Goal: Task Accomplishment & Management: Manage account settings

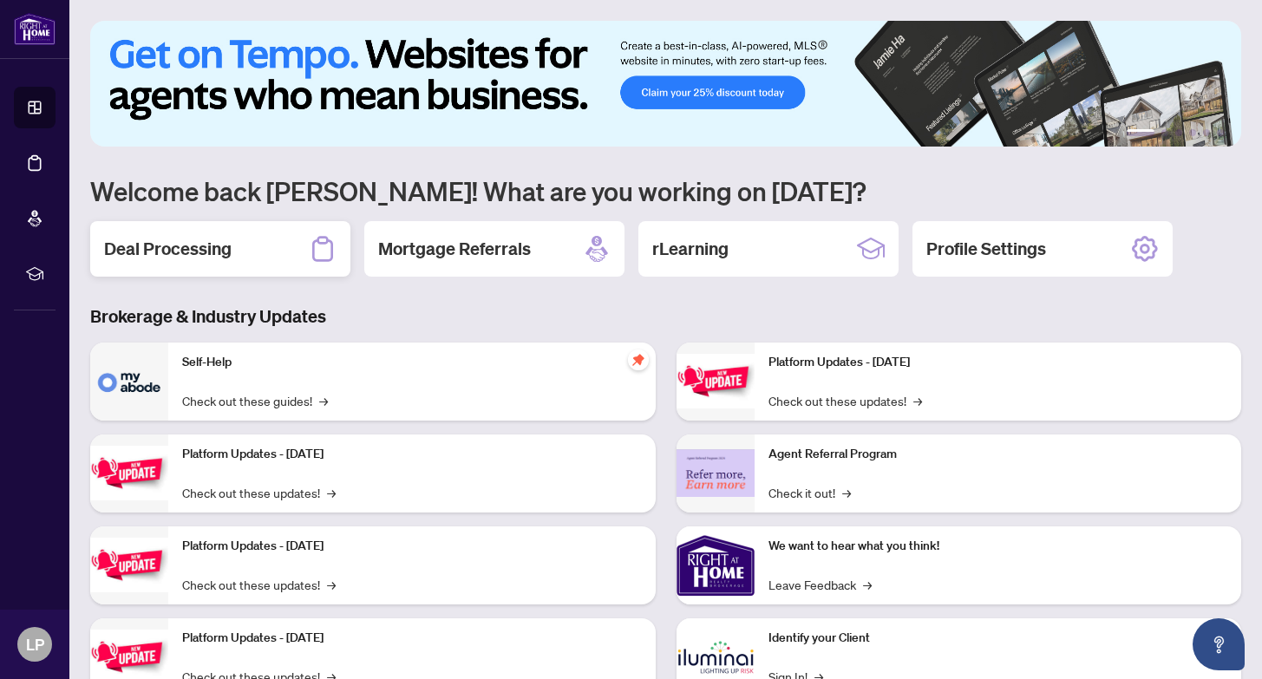
click at [206, 243] on h2 "Deal Processing" at bounding box center [168, 249] width 128 height 24
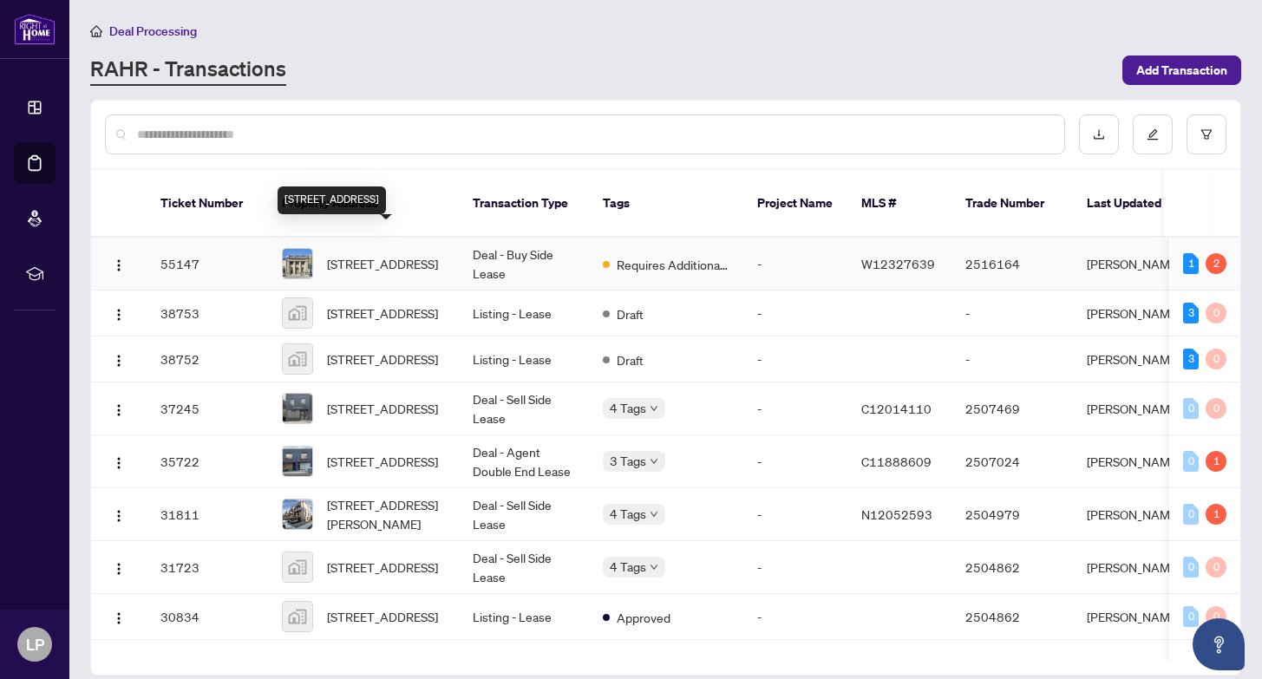
click at [362, 254] on span "[STREET_ADDRESS]" at bounding box center [382, 263] width 111 height 19
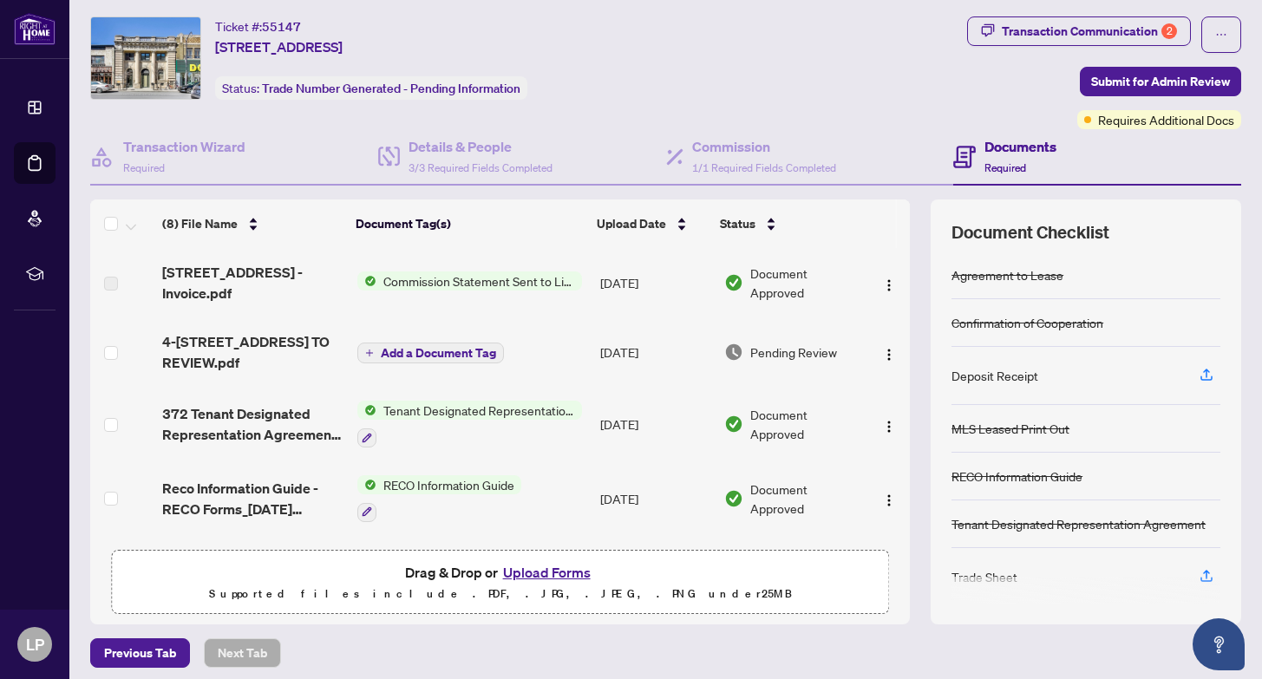
scroll to position [46, 0]
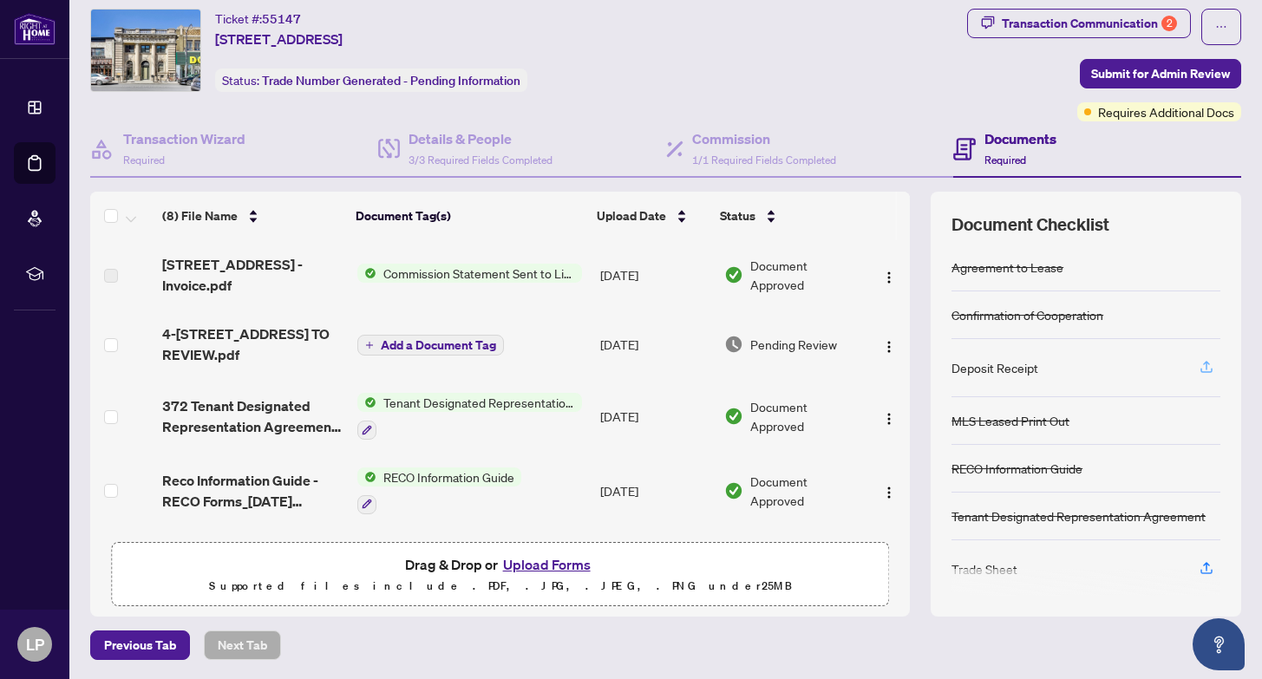
click at [1202, 369] on icon "button" at bounding box center [1207, 367] width 16 height 16
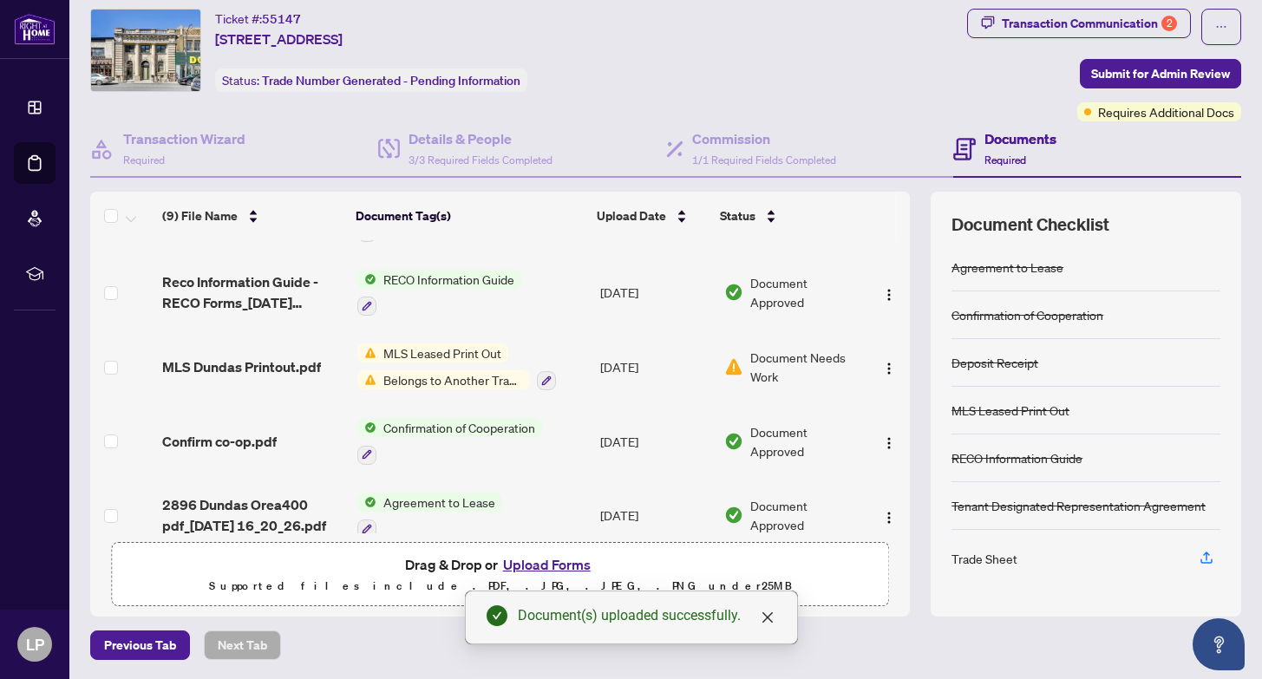
scroll to position [292, 0]
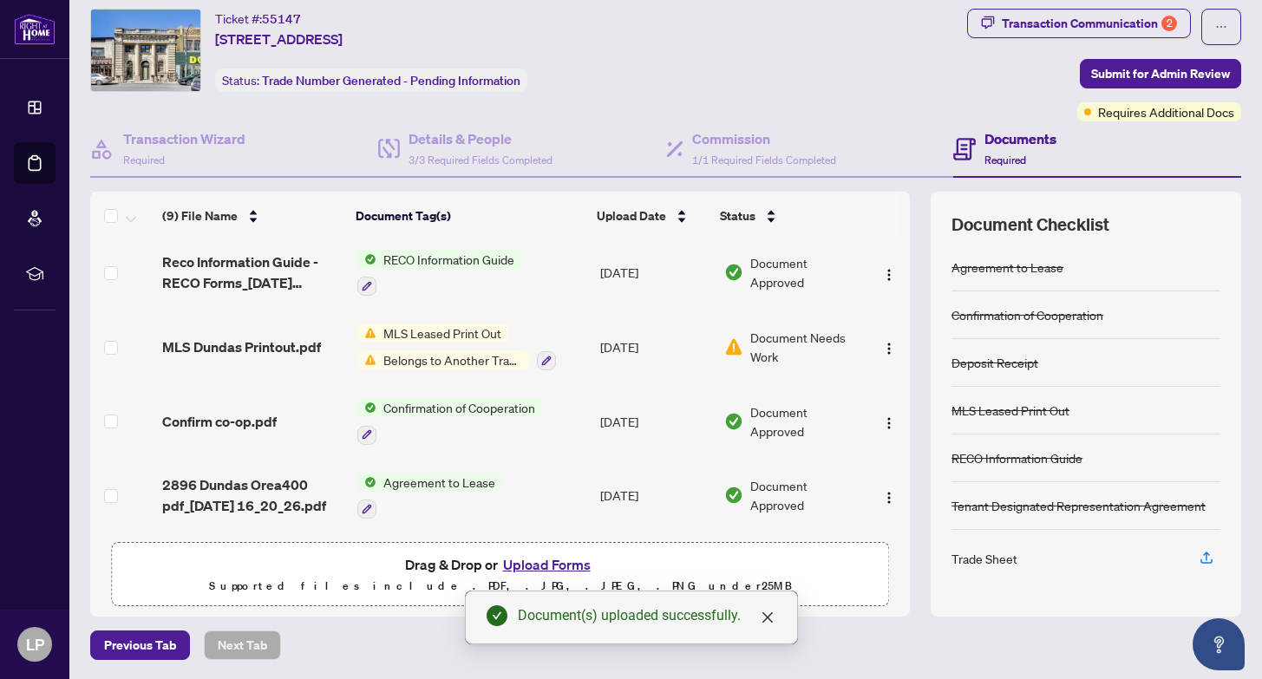
click at [467, 357] on span "Belongs to Another Transaction" at bounding box center [453, 359] width 154 height 19
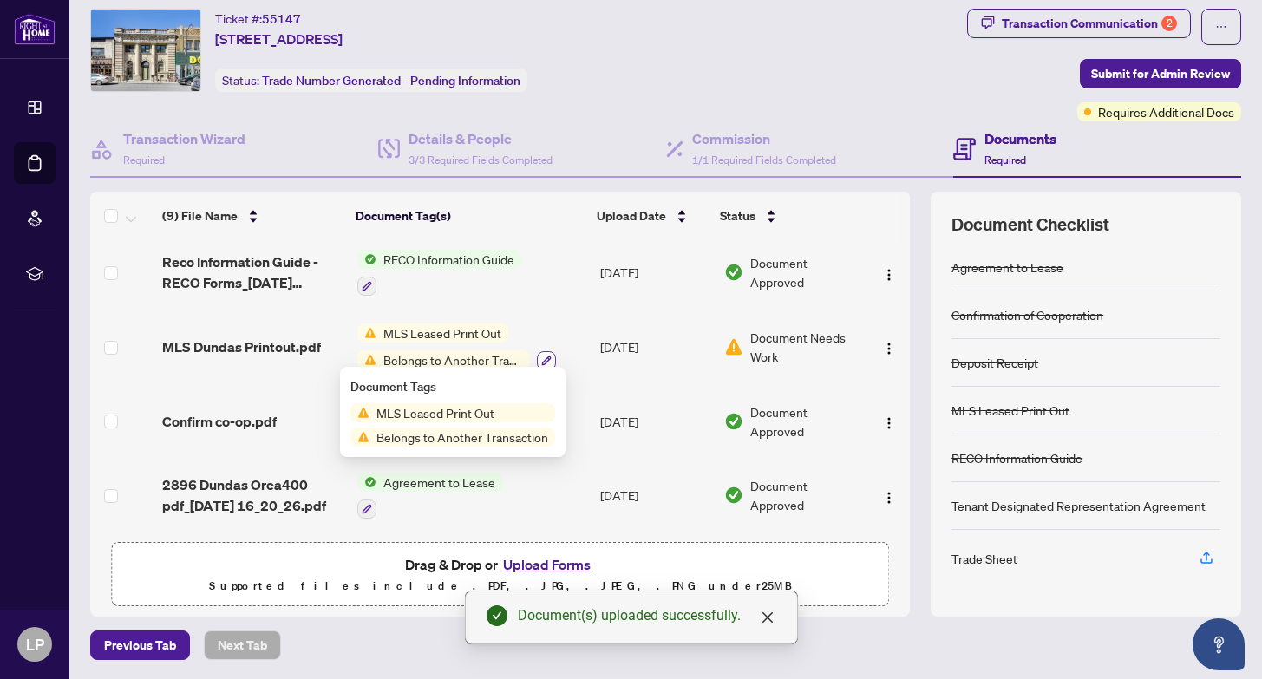
click at [541, 357] on icon "button" at bounding box center [546, 361] width 10 height 10
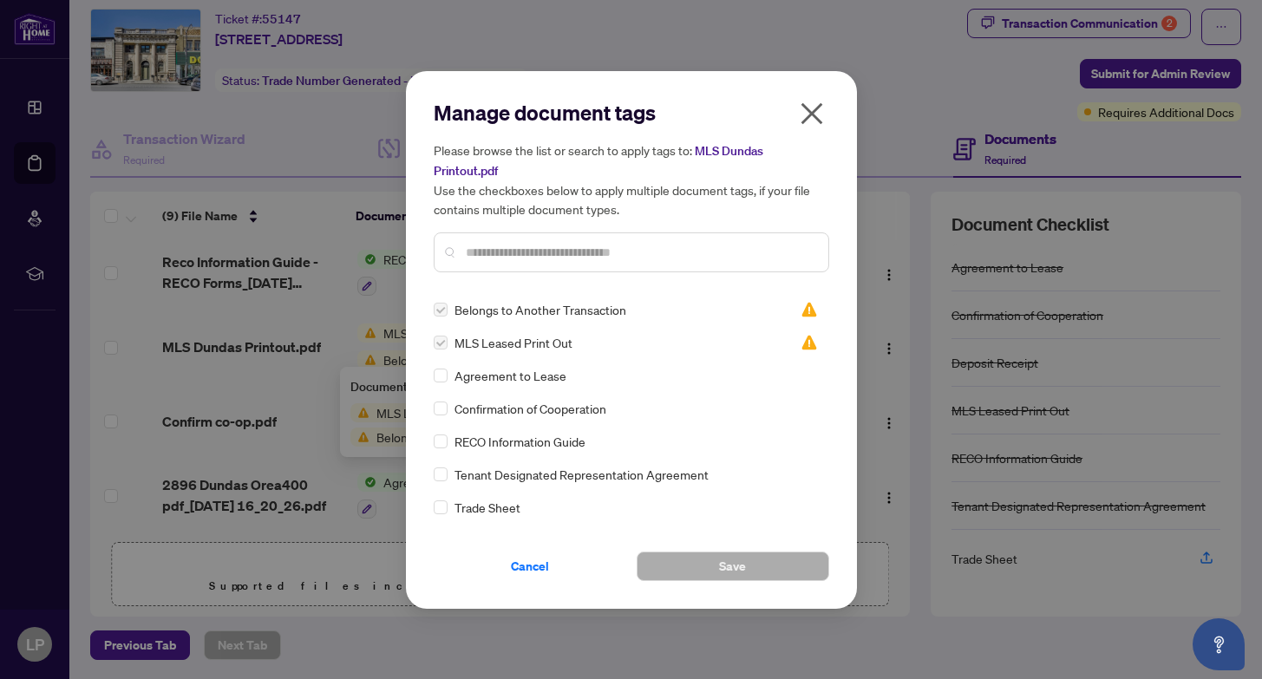
click at [523, 344] on span "MLS Leased Print Out" at bounding box center [514, 342] width 118 height 19
click at [808, 119] on icon "close" at bounding box center [812, 114] width 28 height 28
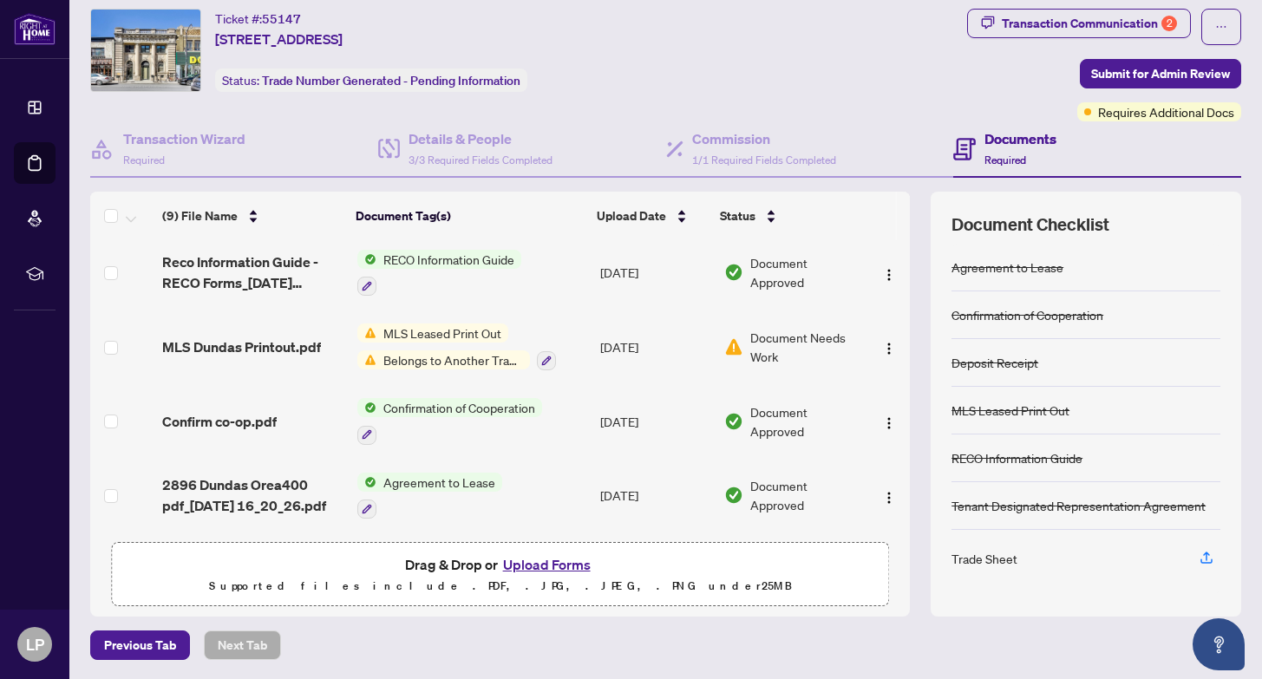
click at [750, 346] on span "Document Needs Work" at bounding box center [805, 347] width 110 height 38
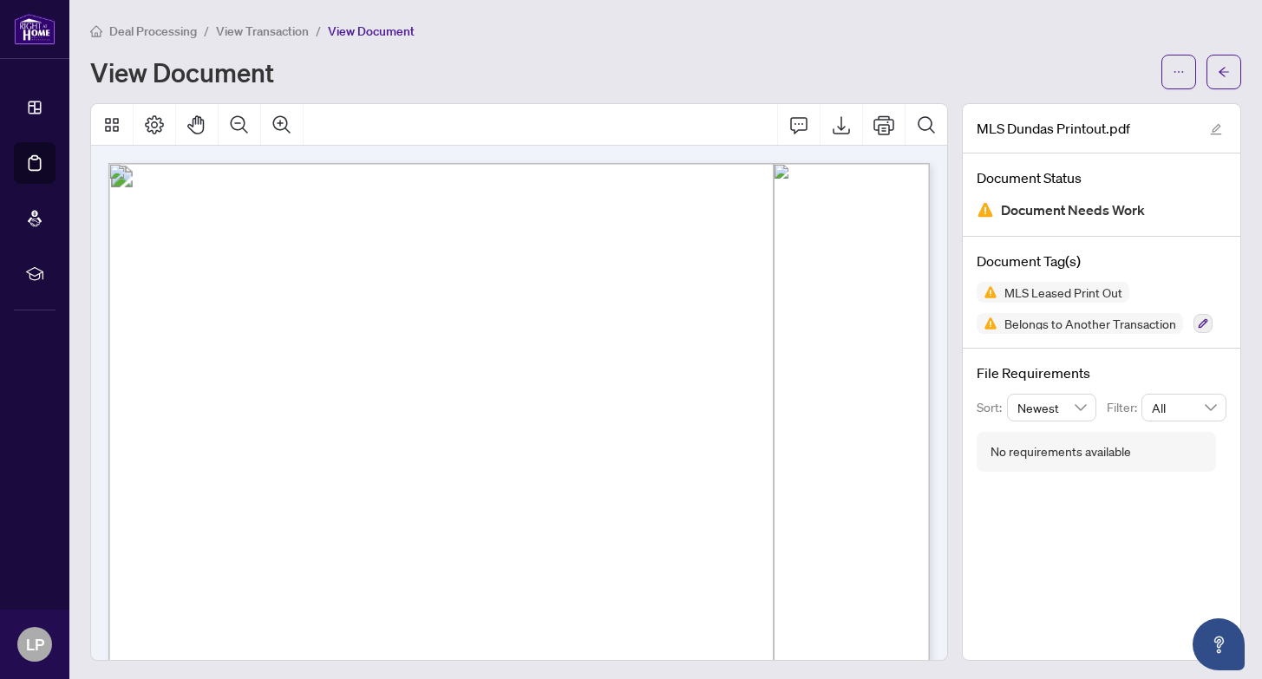
click at [254, 31] on span "View Transaction" at bounding box center [262, 31] width 93 height 16
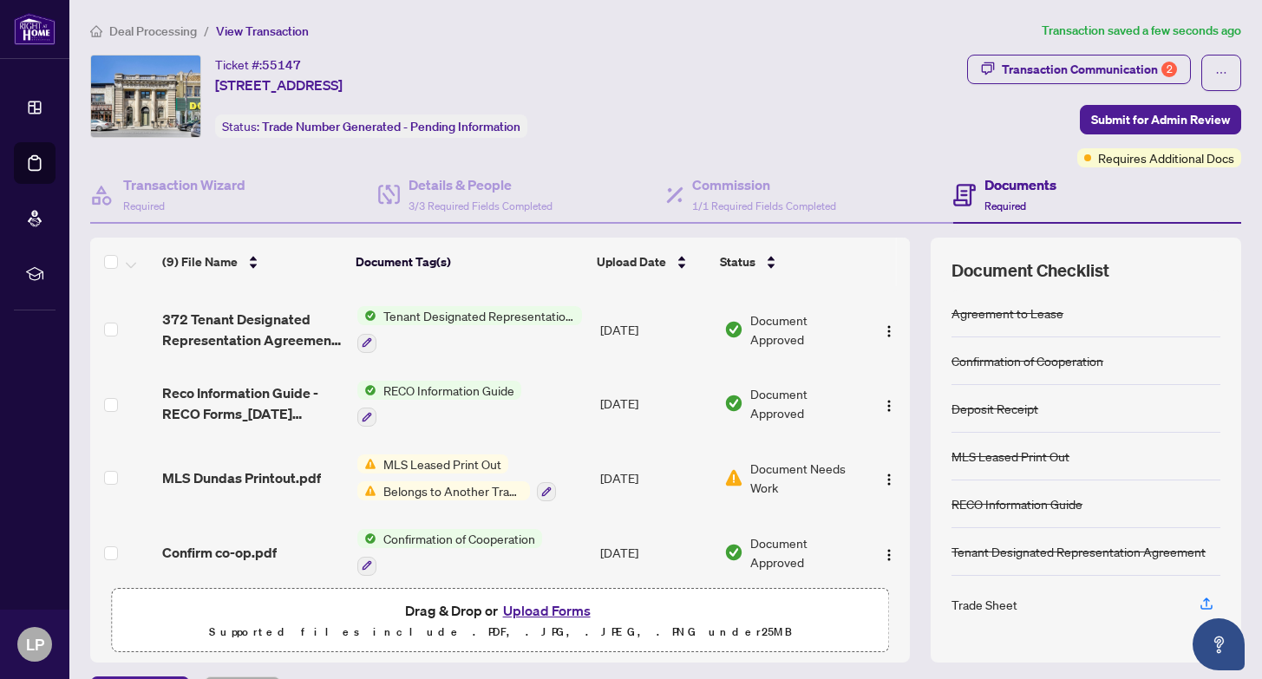
scroll to position [216, 0]
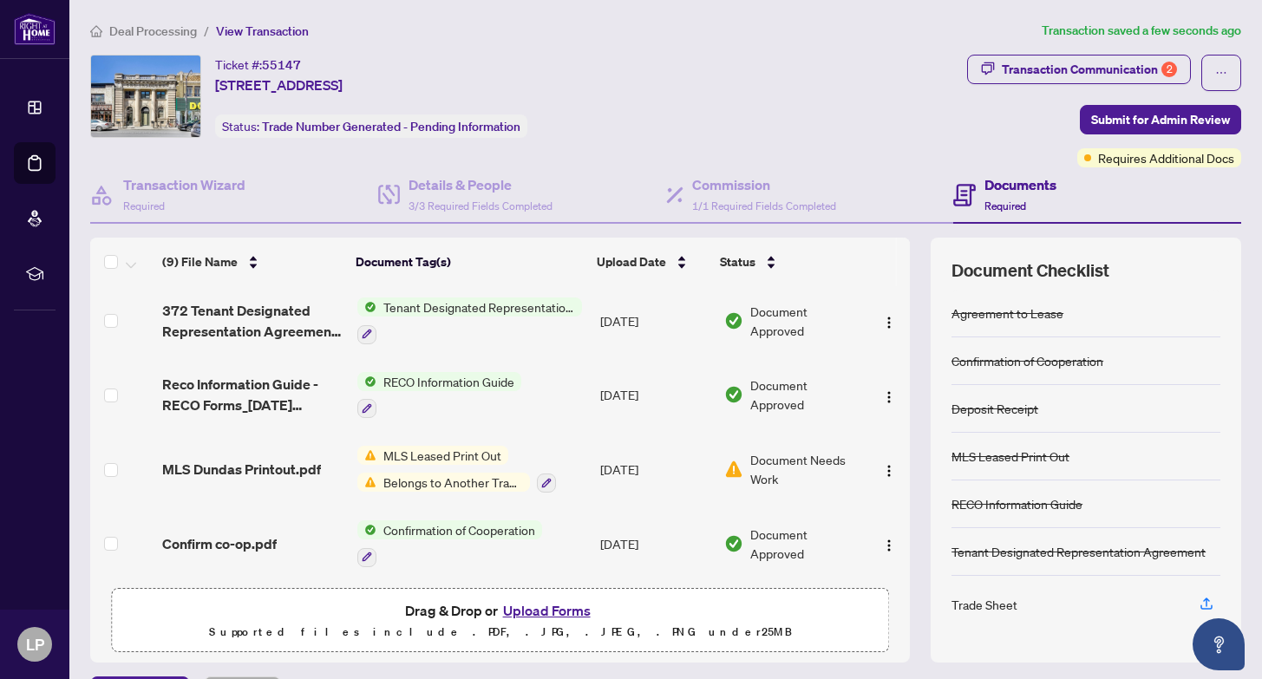
click at [453, 455] on span "MLS Leased Print Out" at bounding box center [442, 455] width 132 height 19
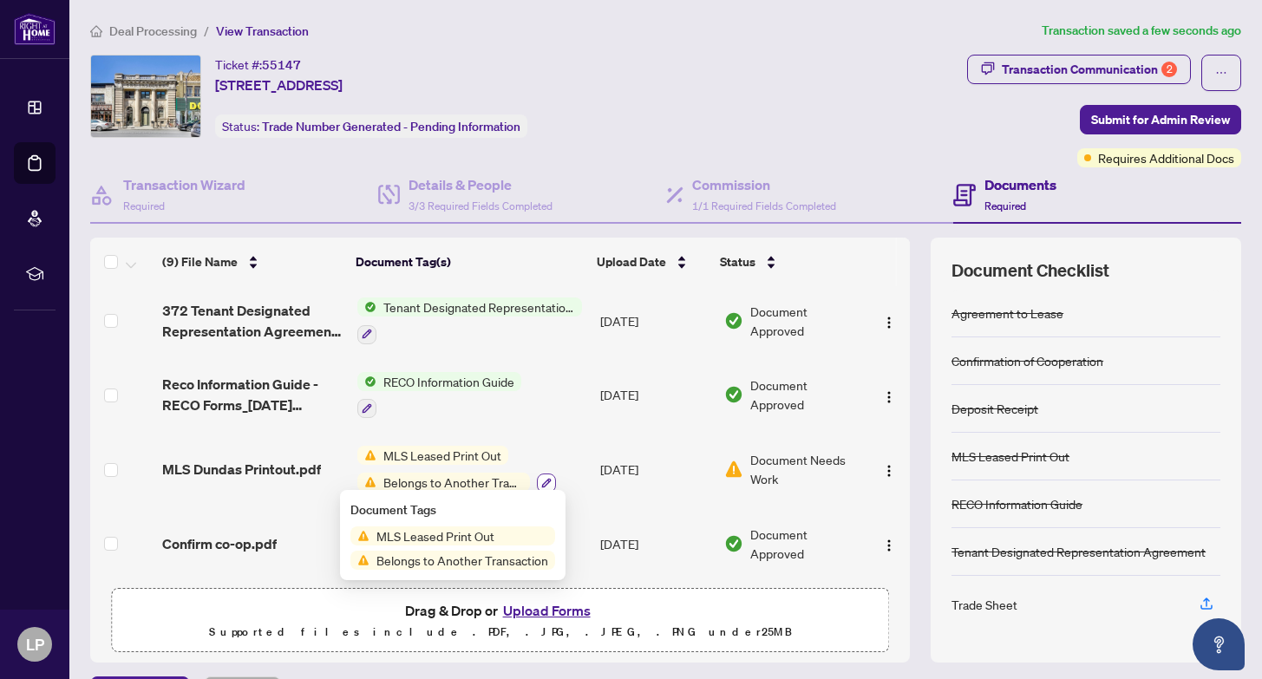
click at [547, 478] on icon "button" at bounding box center [546, 483] width 10 height 10
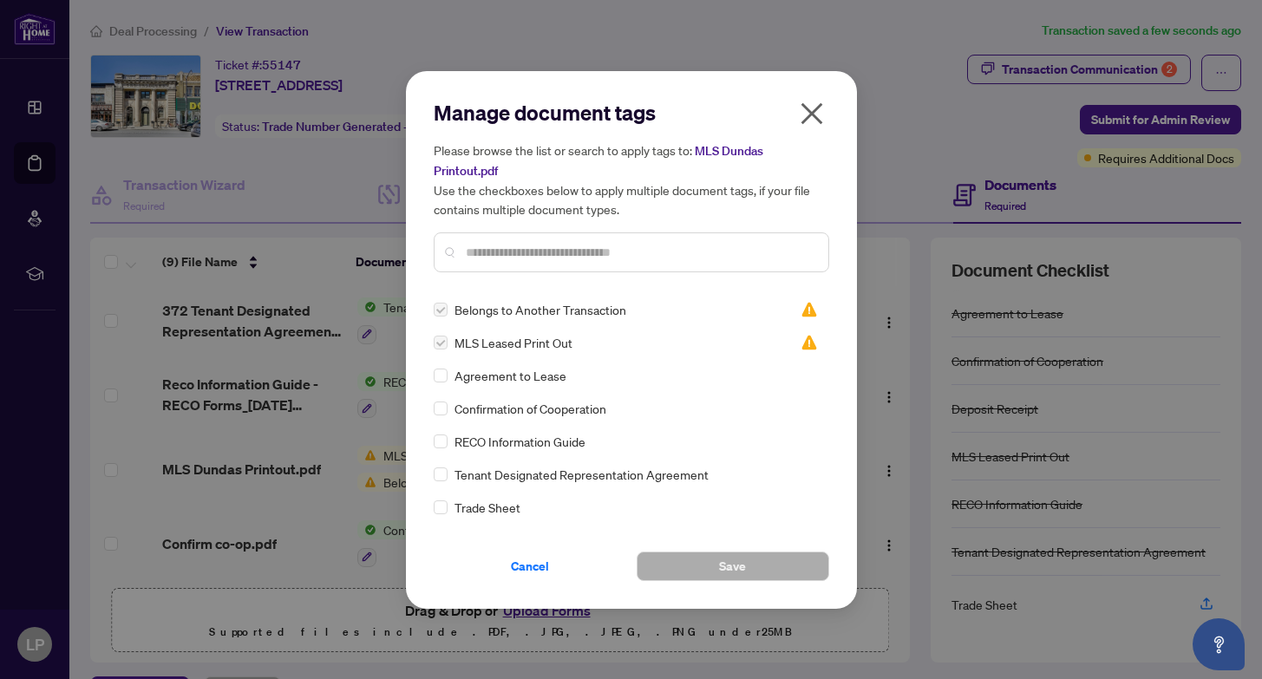
click at [812, 104] on icon "close" at bounding box center [812, 114] width 28 height 28
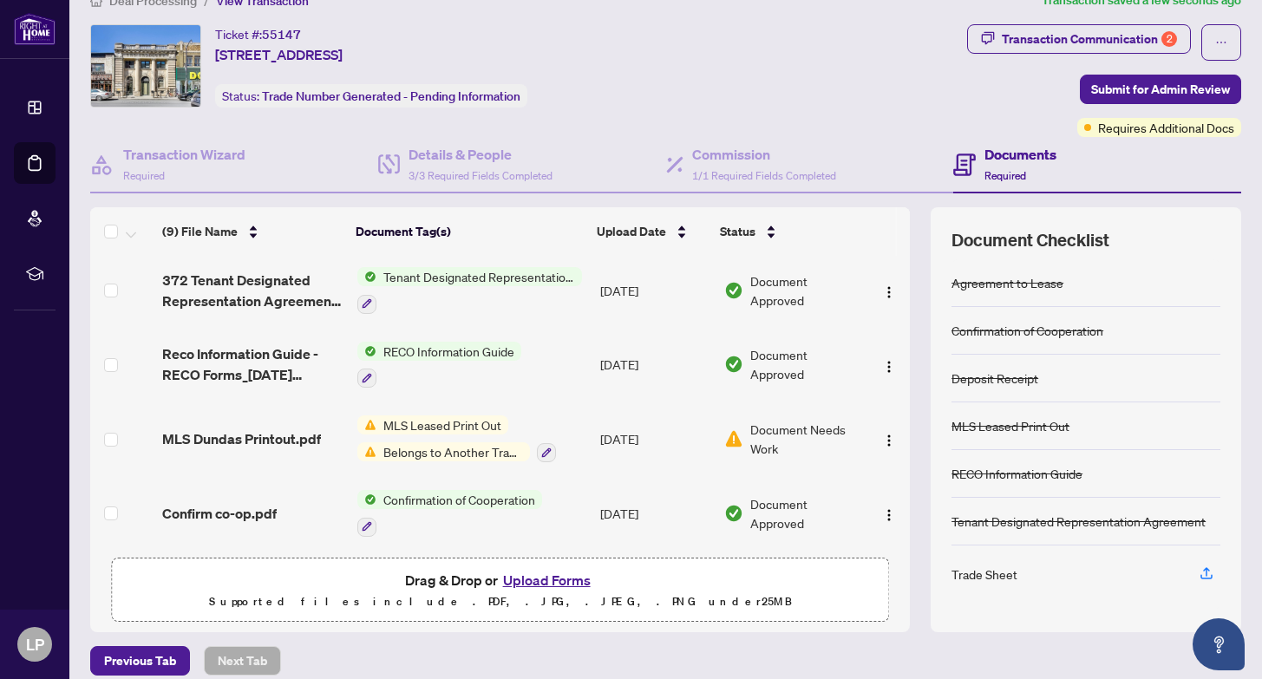
scroll to position [46, 0]
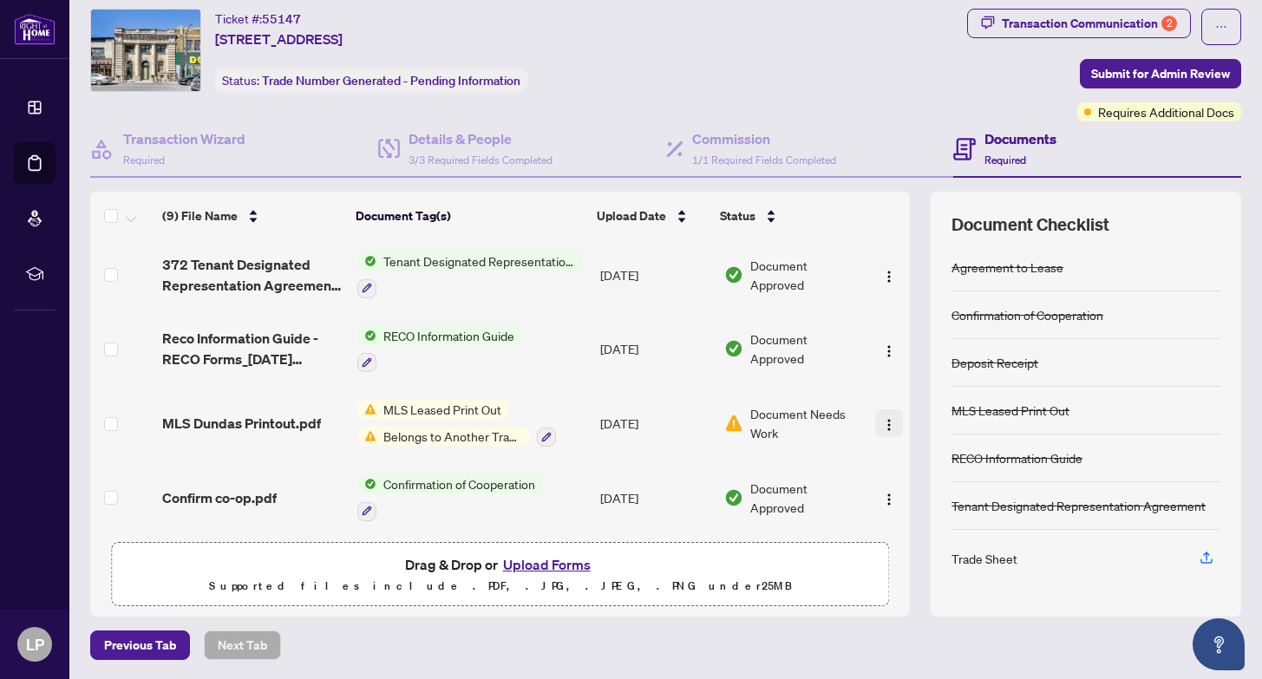
click at [885, 418] on img "button" at bounding box center [889, 425] width 14 height 14
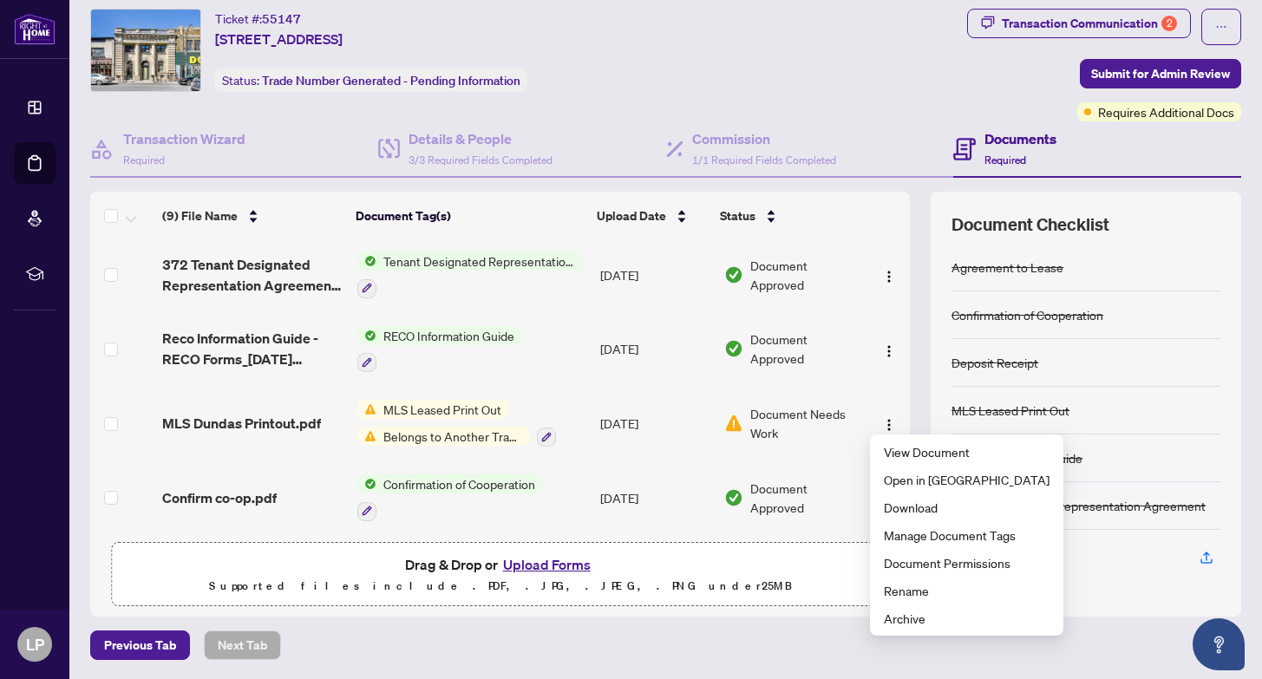
click at [841, 490] on span "Document Approved" at bounding box center [805, 498] width 110 height 38
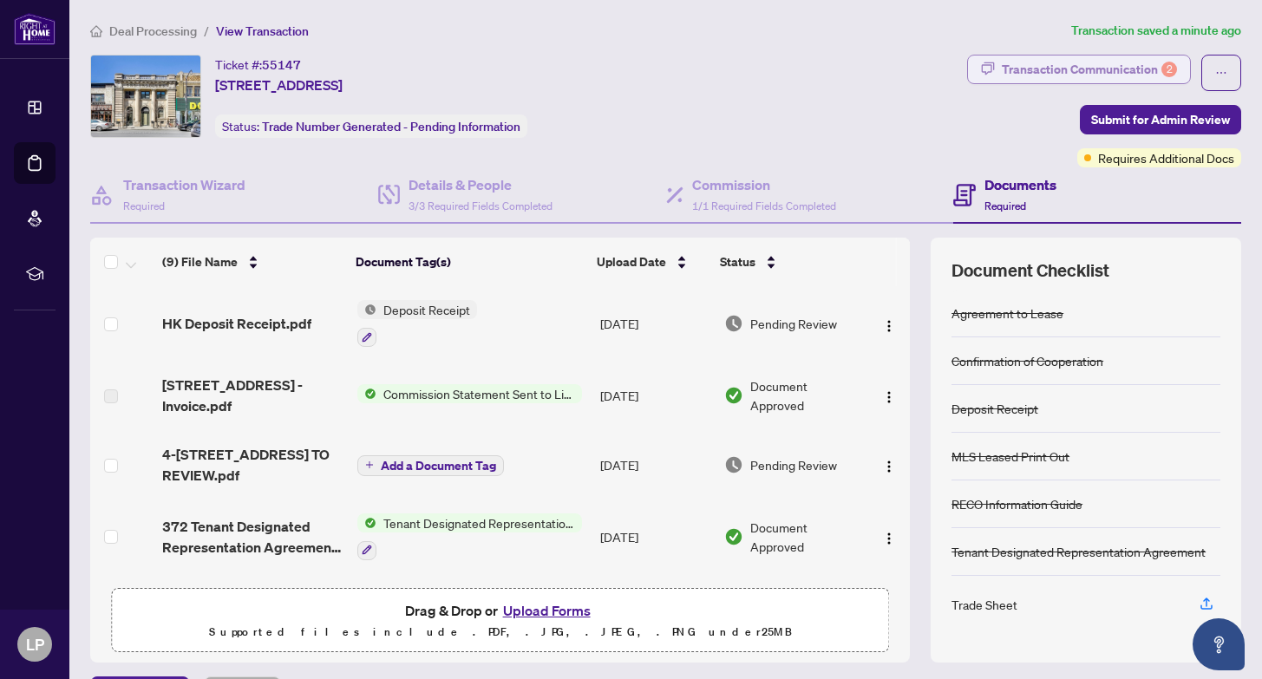
click at [1050, 60] on div "Transaction Communication 2" at bounding box center [1089, 70] width 175 height 28
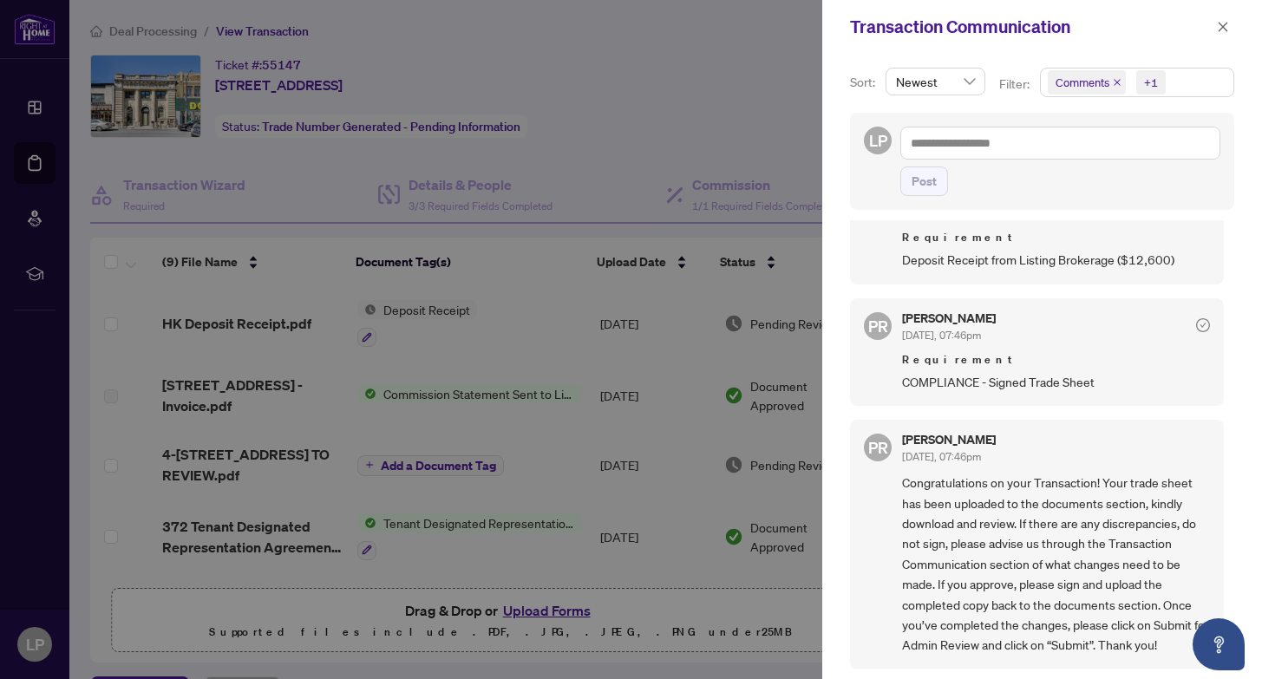
scroll to position [3, 0]
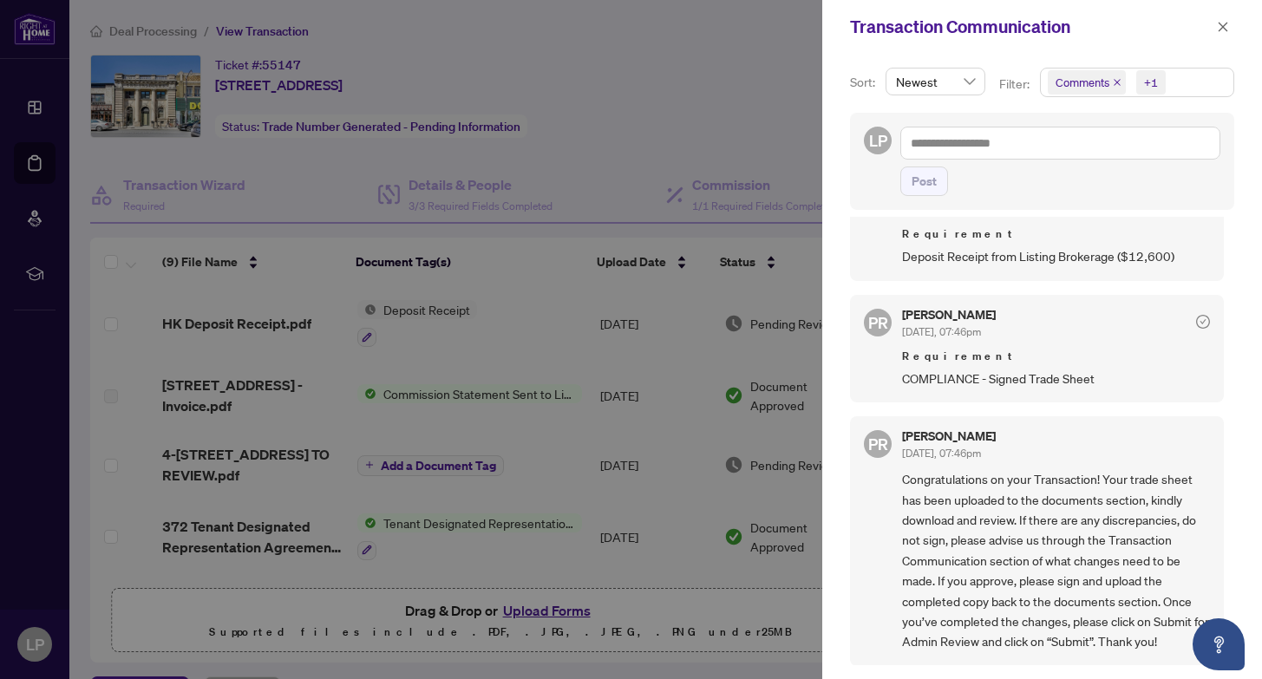
click at [617, 400] on div at bounding box center [631, 339] width 1262 height 679
click at [1075, 139] on textarea at bounding box center [1060, 143] width 320 height 33
click at [1221, 25] on icon "close" at bounding box center [1224, 27] width 10 height 10
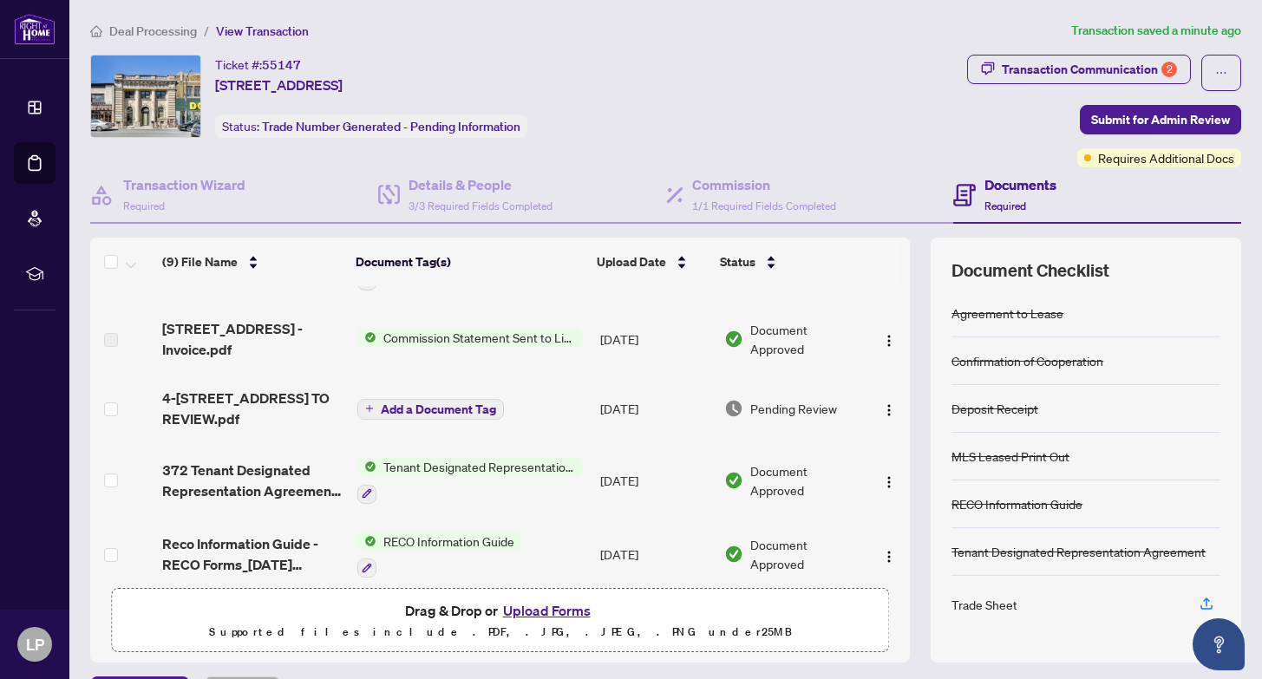
scroll to position [230, 0]
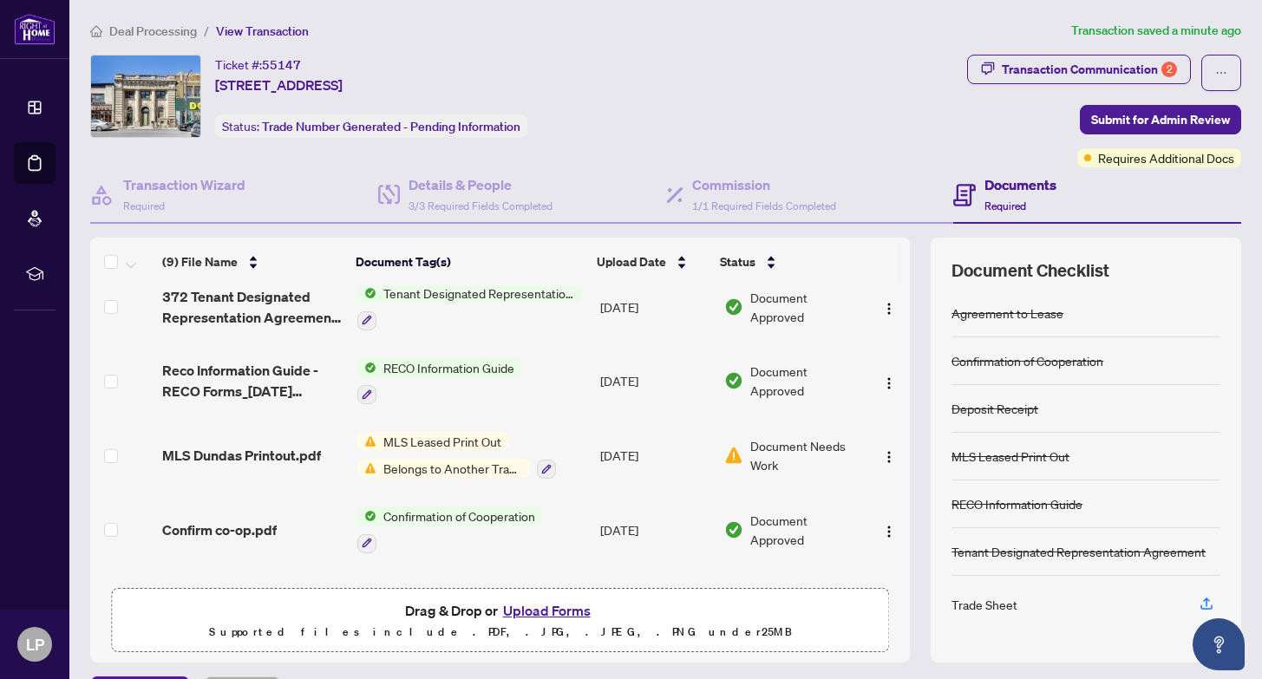
click at [453, 434] on span "MLS Leased Print Out" at bounding box center [442, 441] width 132 height 19
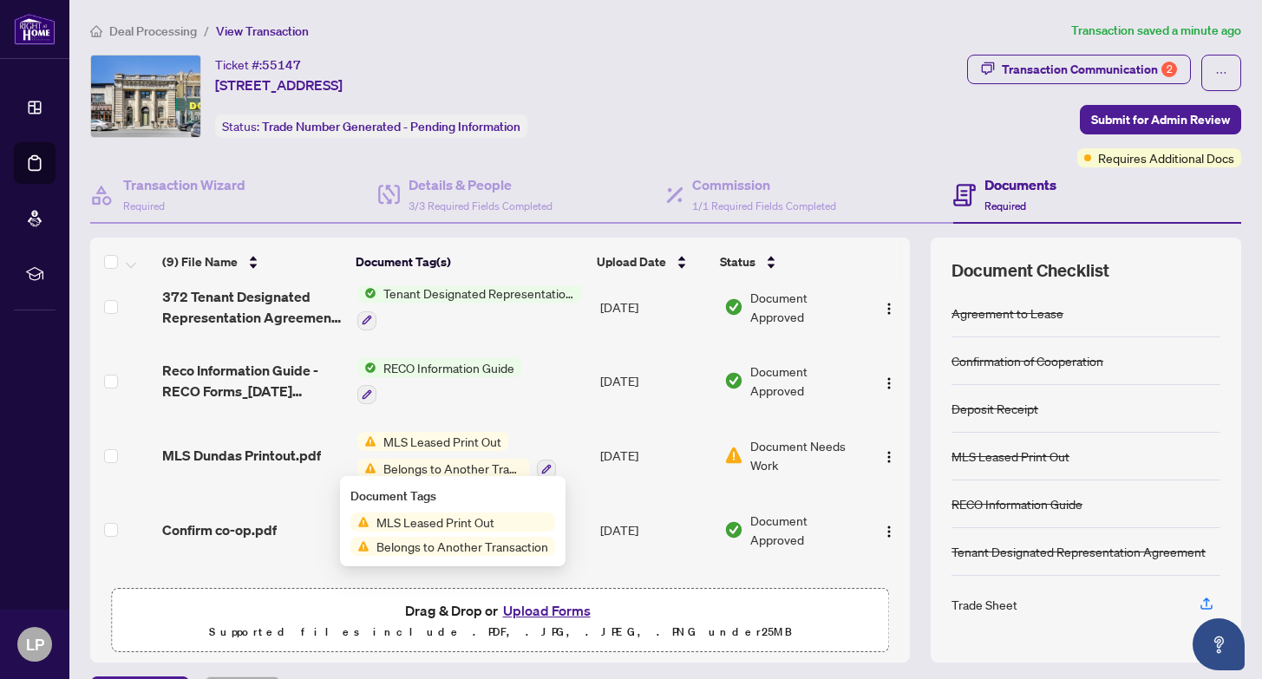
click at [442, 529] on span "MLS Leased Print Out" at bounding box center [436, 522] width 132 height 19
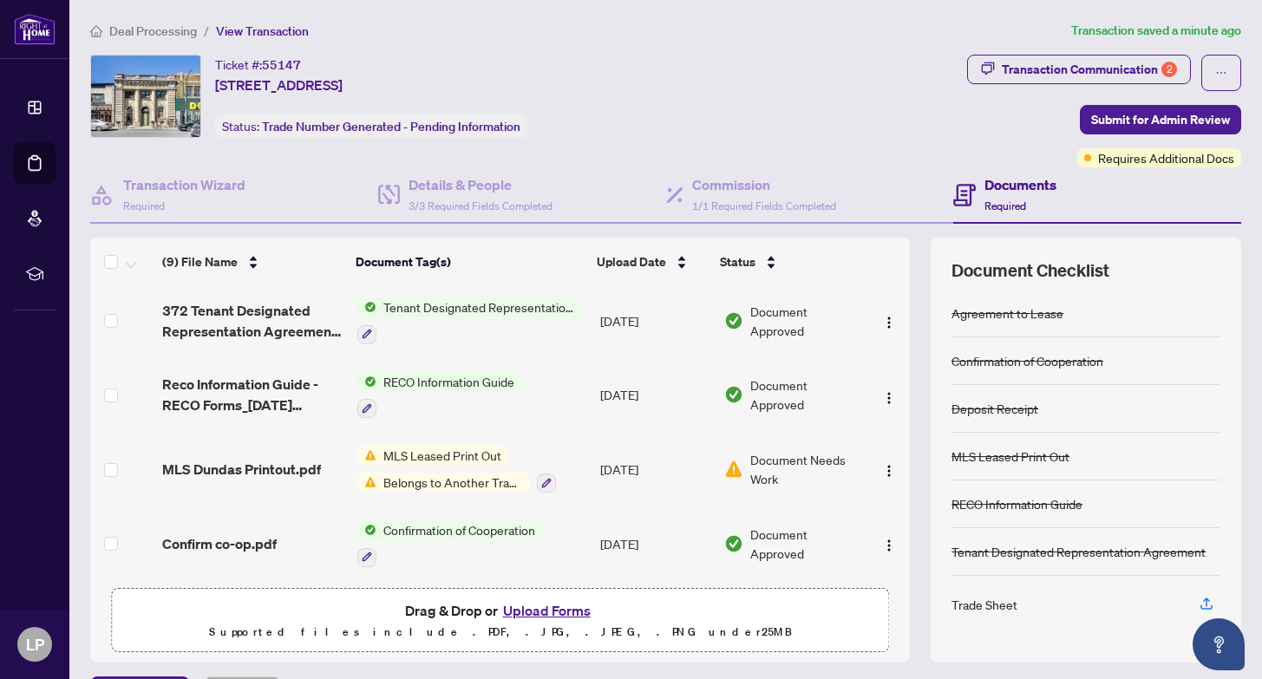
scroll to position [363, 0]
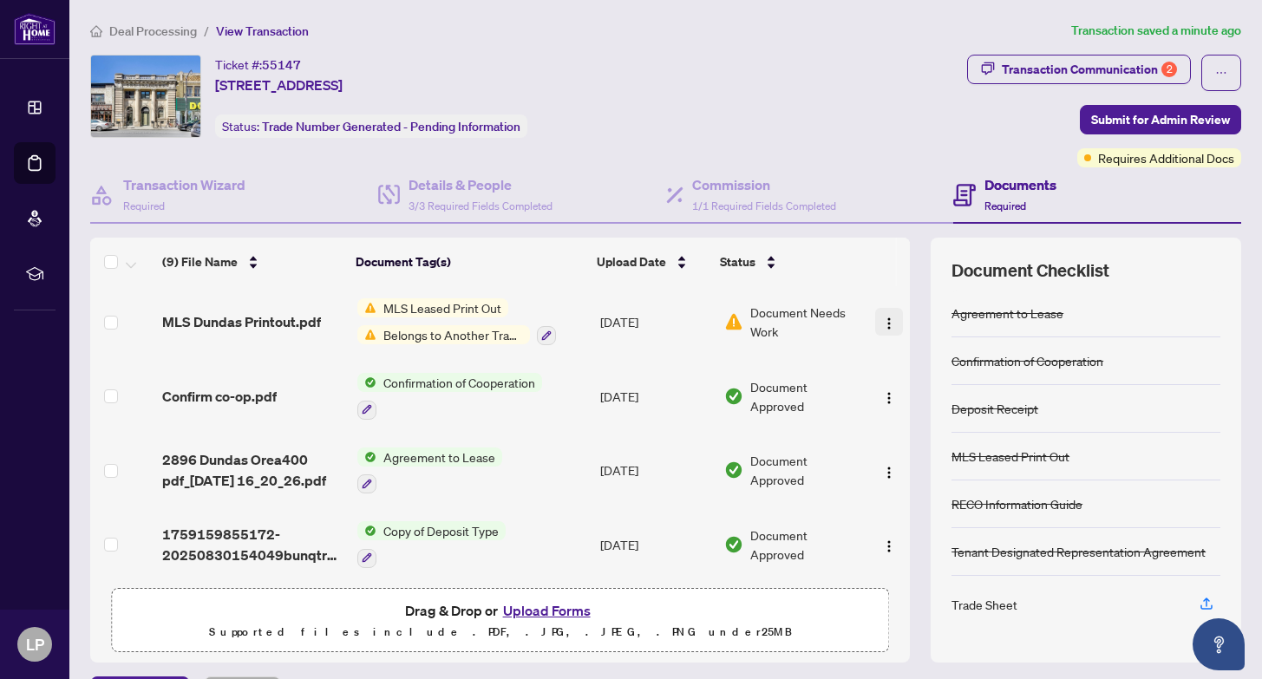
click at [887, 317] on img "button" at bounding box center [889, 324] width 14 height 14
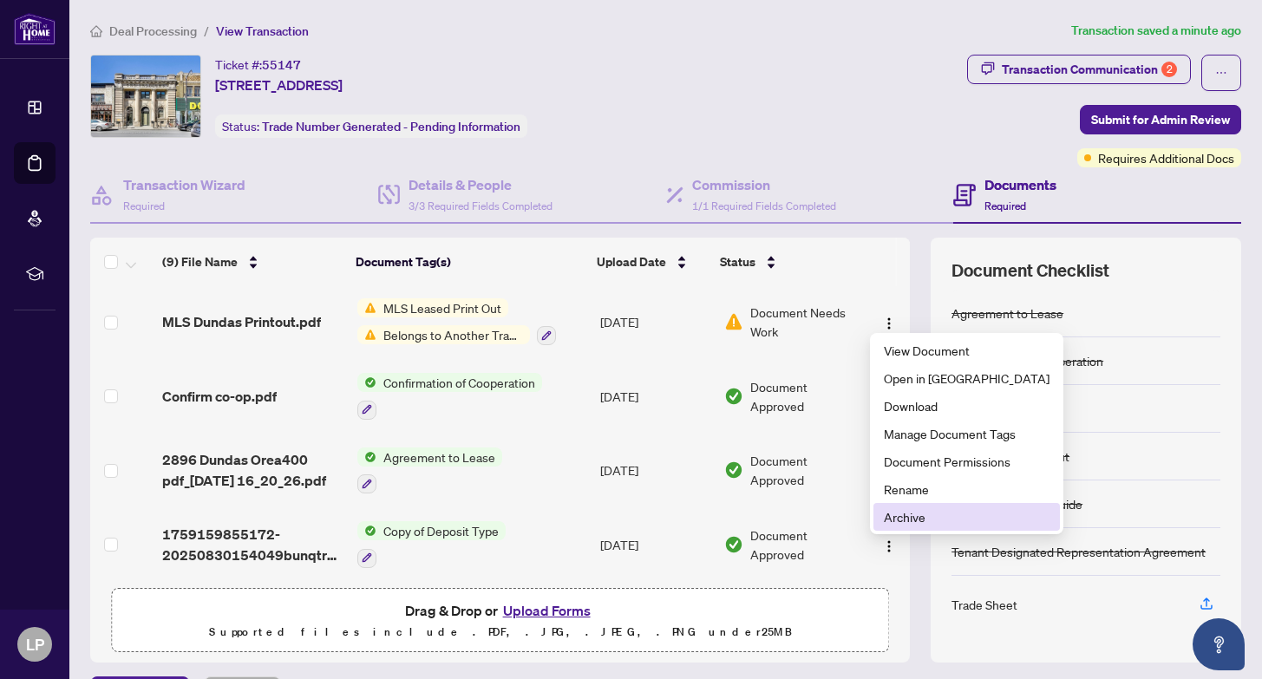
click at [925, 518] on span "Archive" at bounding box center [967, 516] width 166 height 19
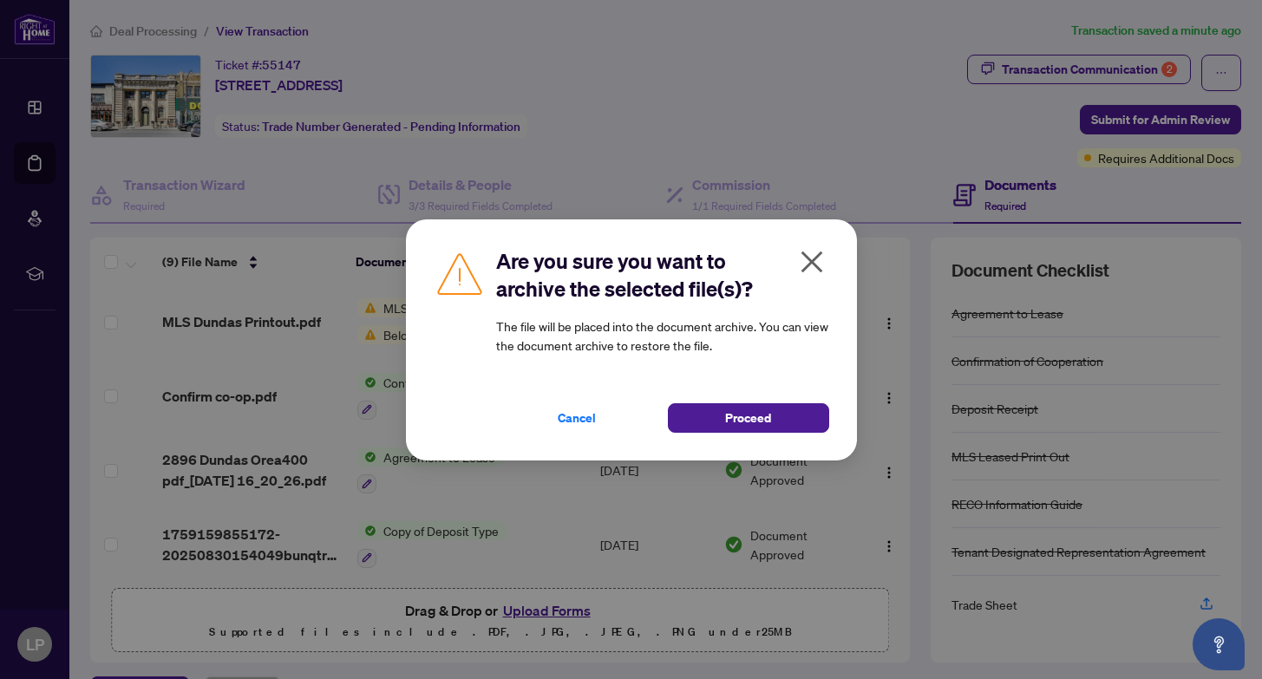
click at [736, 439] on div "Are you sure you want to archive the selected file(s)? The file will be placed …" at bounding box center [631, 339] width 451 height 241
click at [736, 423] on span "Proceed" at bounding box center [748, 418] width 46 height 28
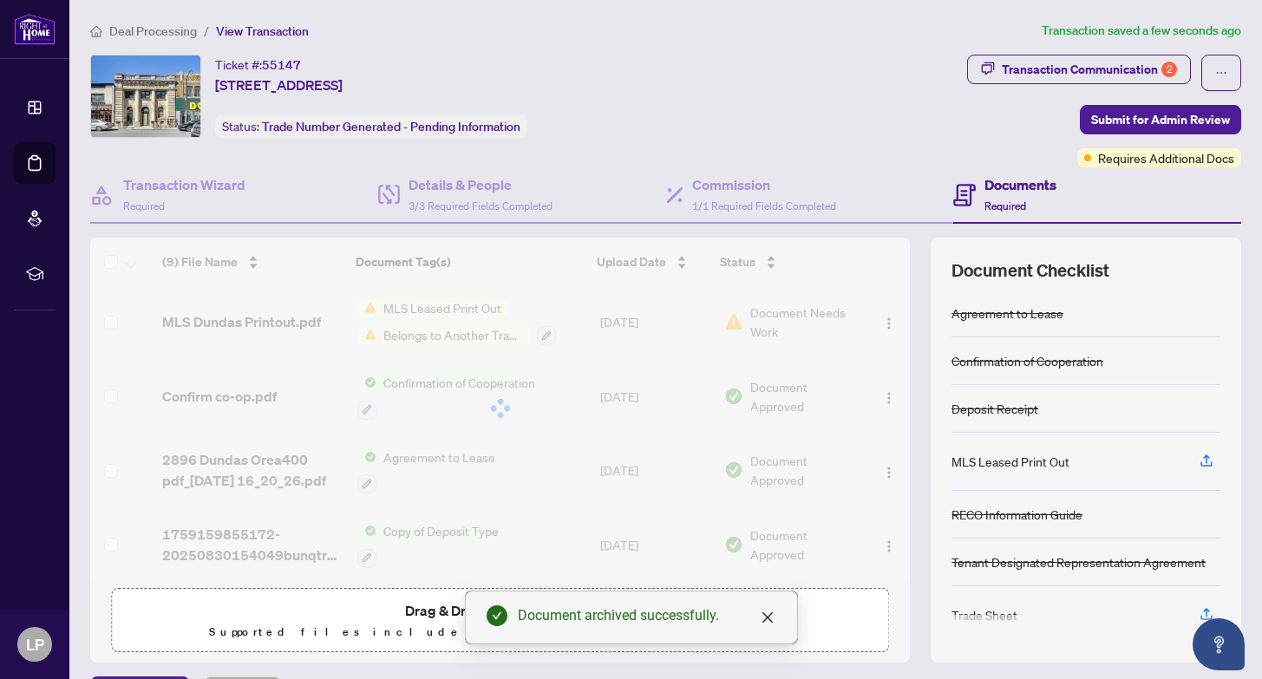
scroll to position [290, 0]
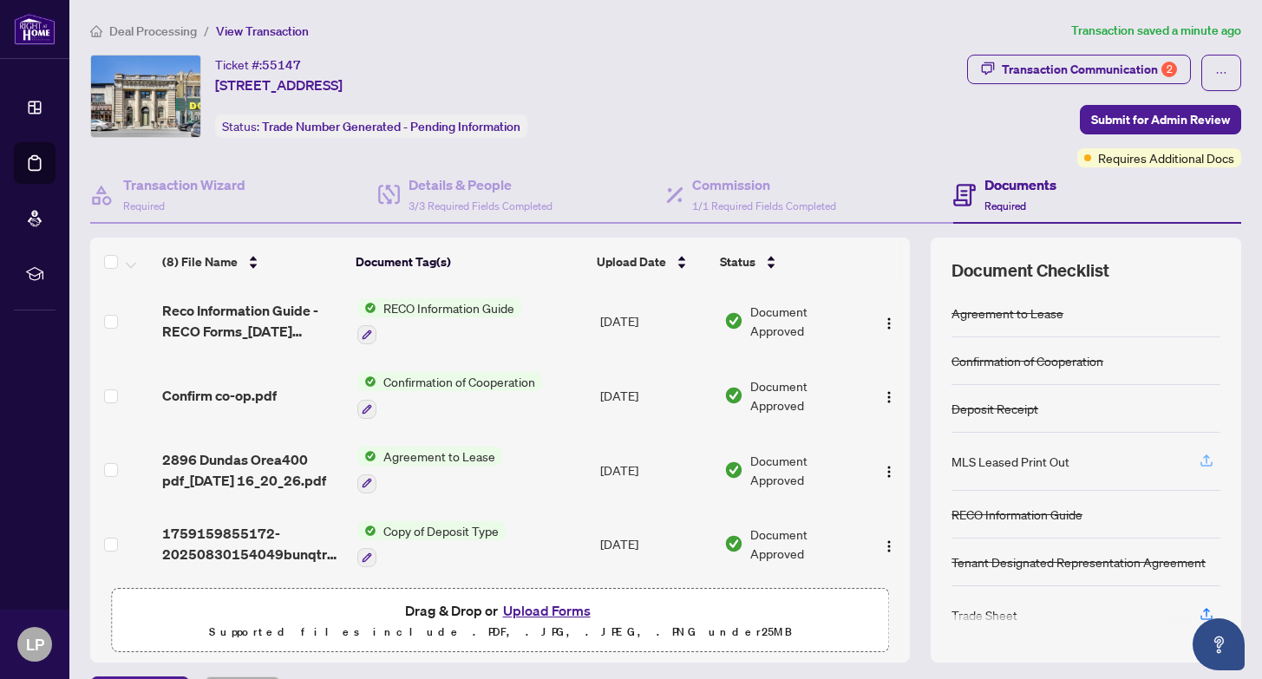
click at [1211, 460] on icon "button" at bounding box center [1207, 461] width 16 height 16
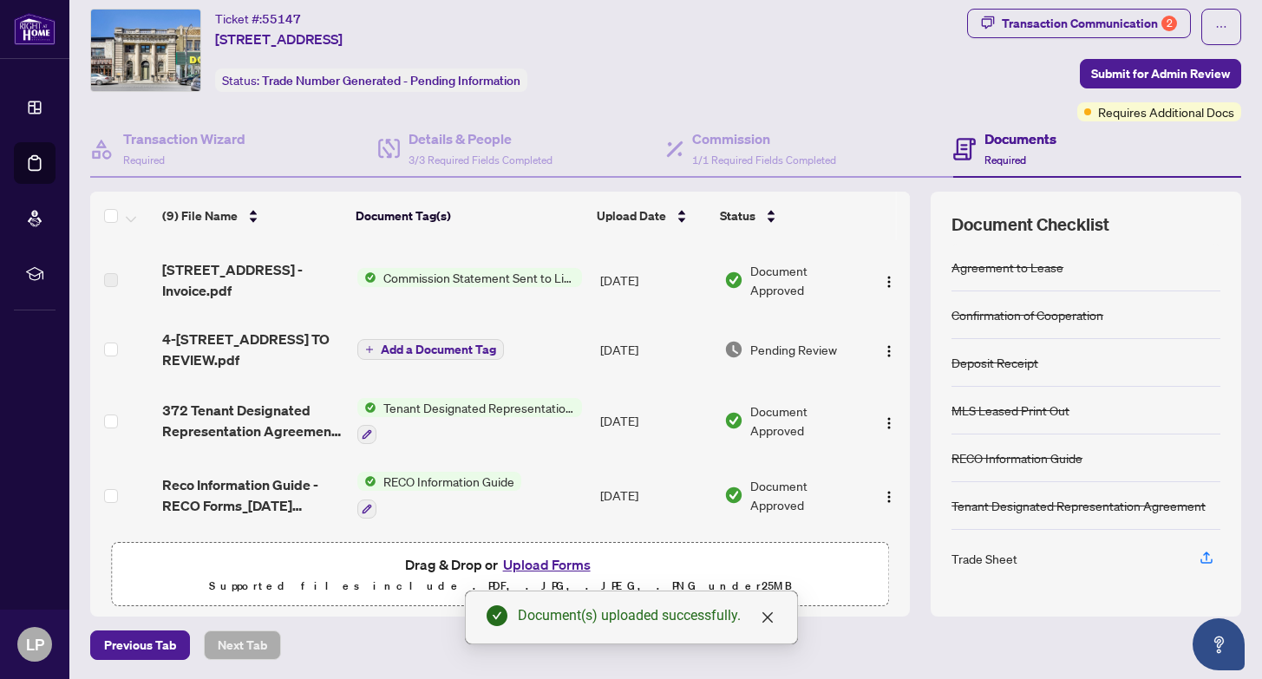
scroll to position [158, 0]
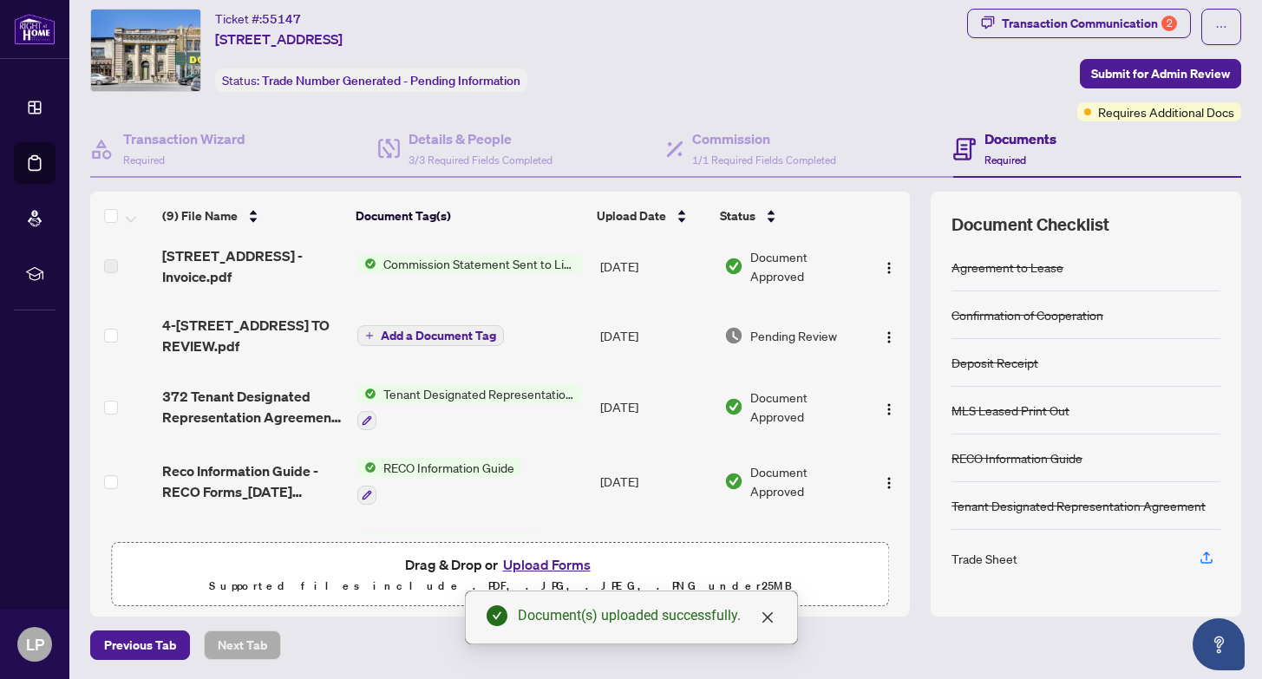
click at [456, 265] on span "Commission Statement Sent to Listing Brokerage" at bounding box center [479, 263] width 206 height 19
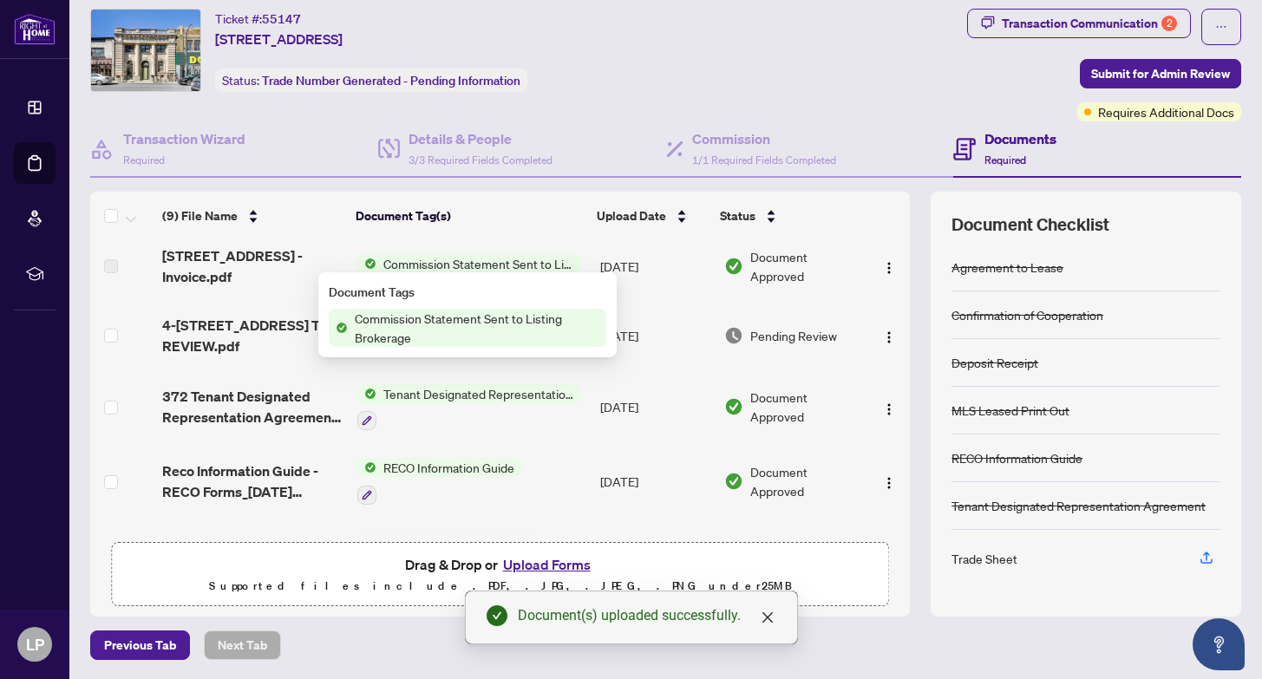
click at [441, 336] on span "Commission Statement Sent to Listing Brokerage" at bounding box center [477, 328] width 259 height 38
click at [377, 321] on span "Commission Statement Sent to Listing Brokerage" at bounding box center [477, 328] width 259 height 38
click at [558, 388] on span "Tenant Designated Representation Agreement" at bounding box center [479, 393] width 206 height 19
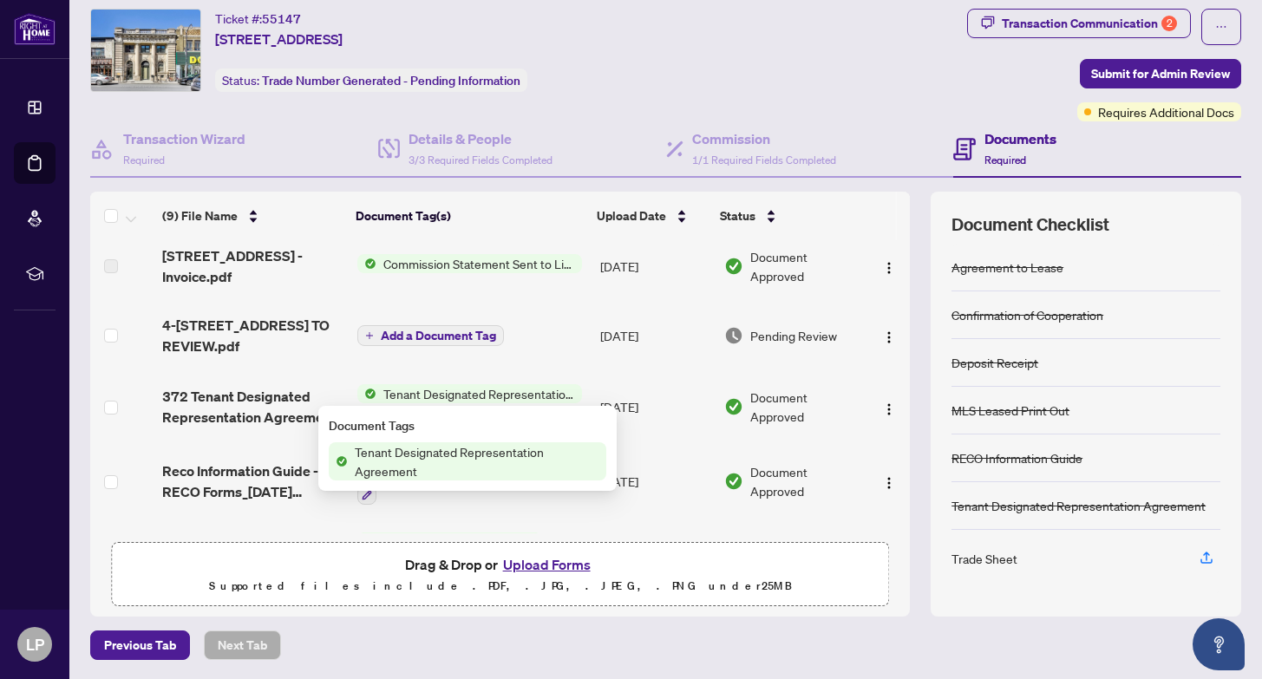
scroll to position [212, 0]
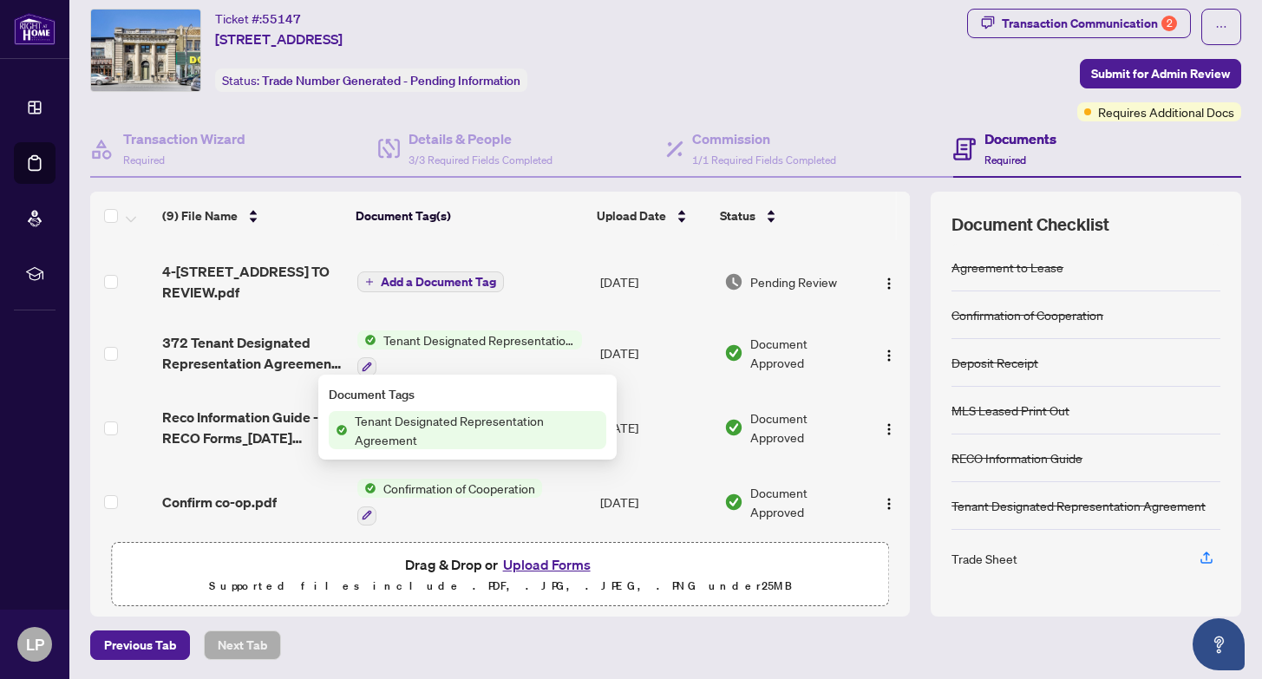
click at [751, 583] on p "Supported files include .PDF, .JPG, .JPEG, .PNG under 25 MB" at bounding box center [500, 586] width 756 height 21
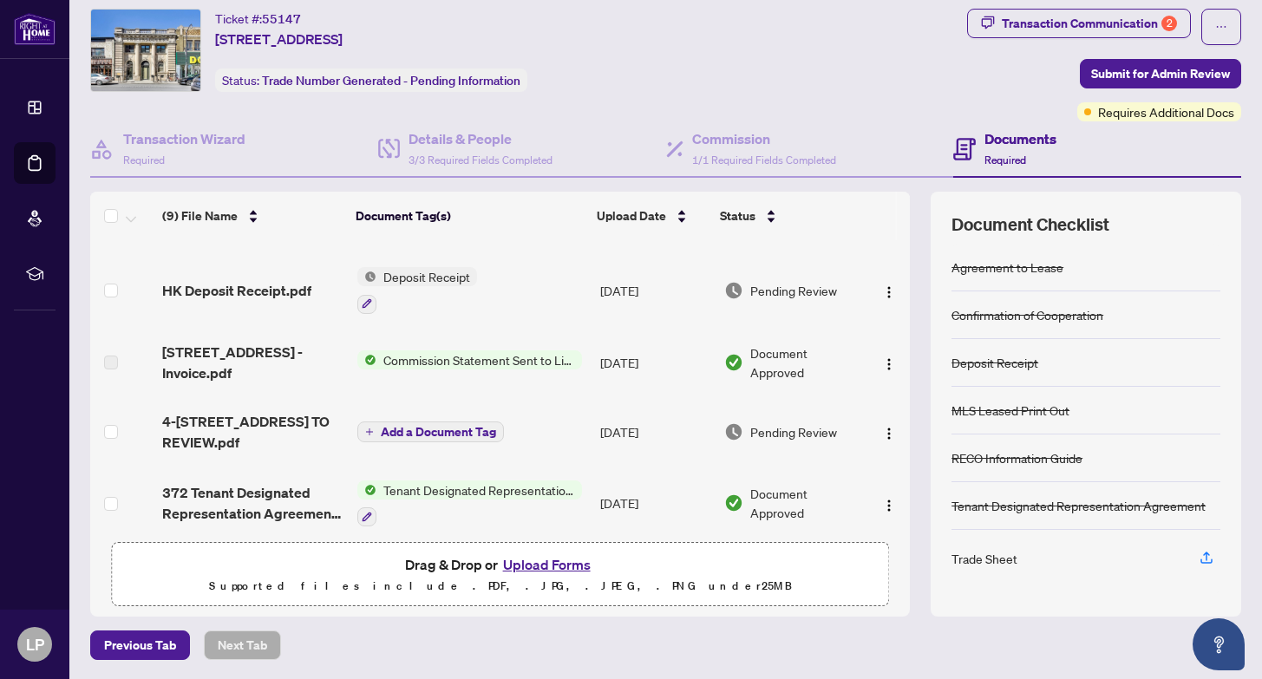
scroll to position [65, 0]
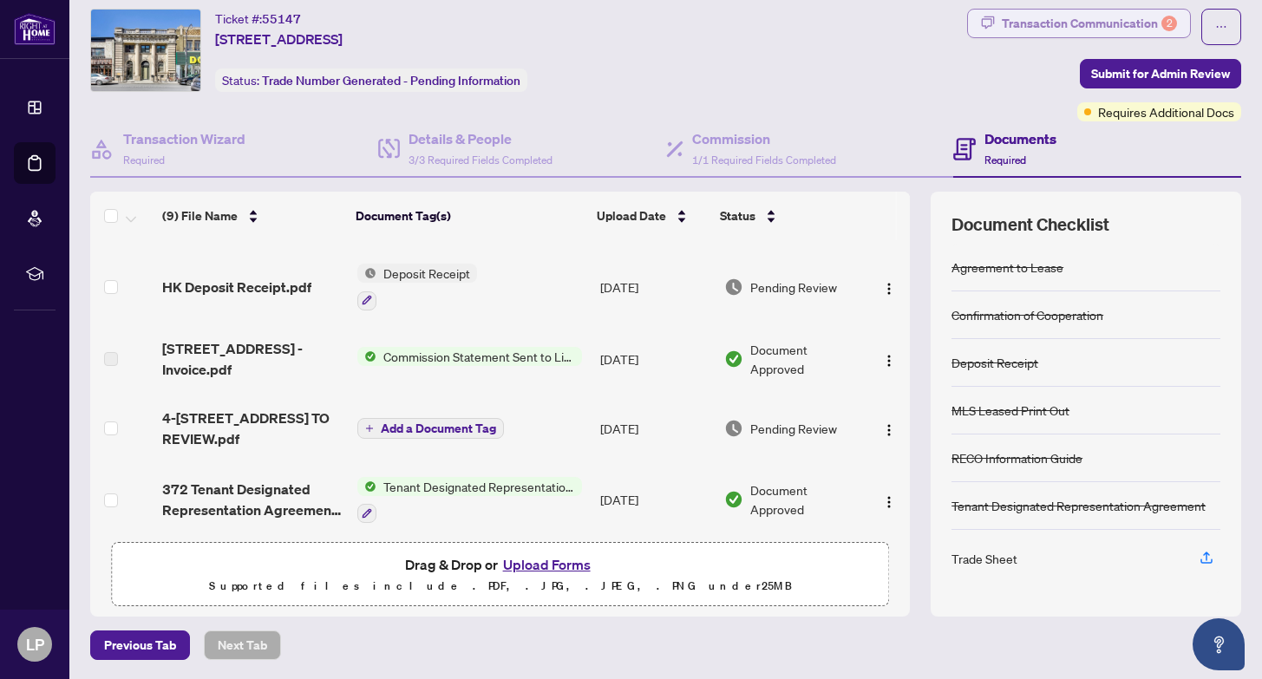
click at [1082, 24] on div "Transaction Communication 2" at bounding box center [1089, 24] width 175 height 28
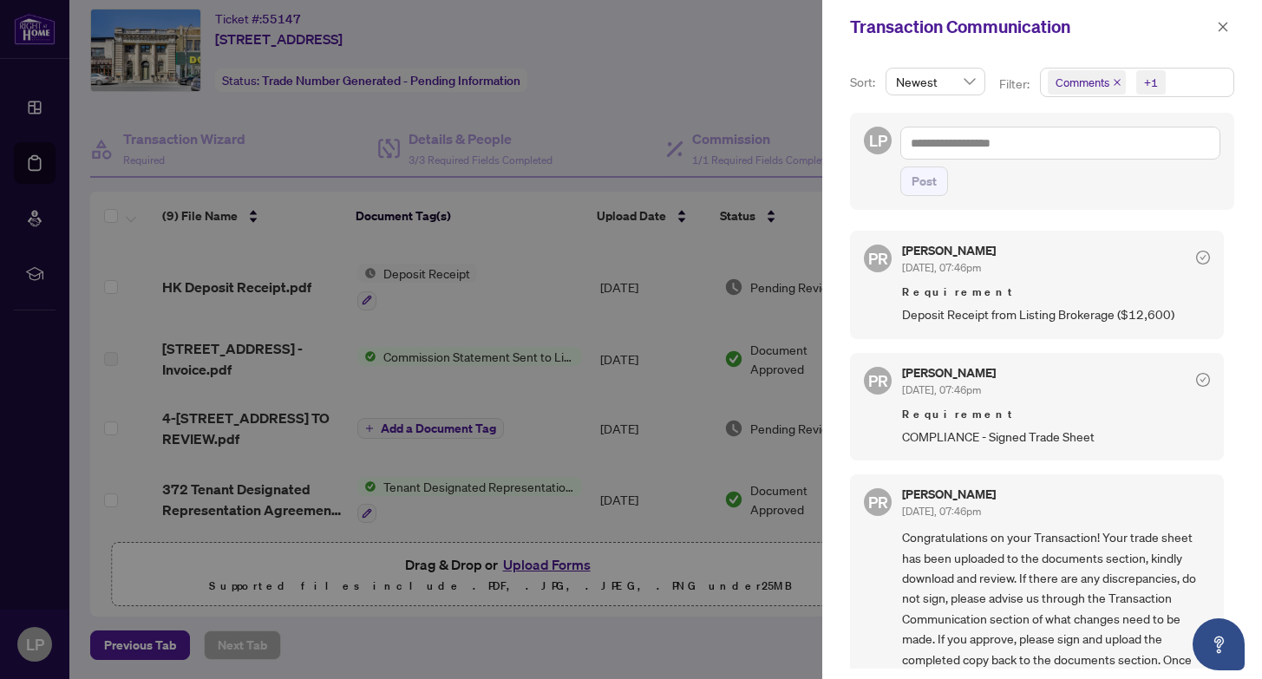
scroll to position [72, 0]
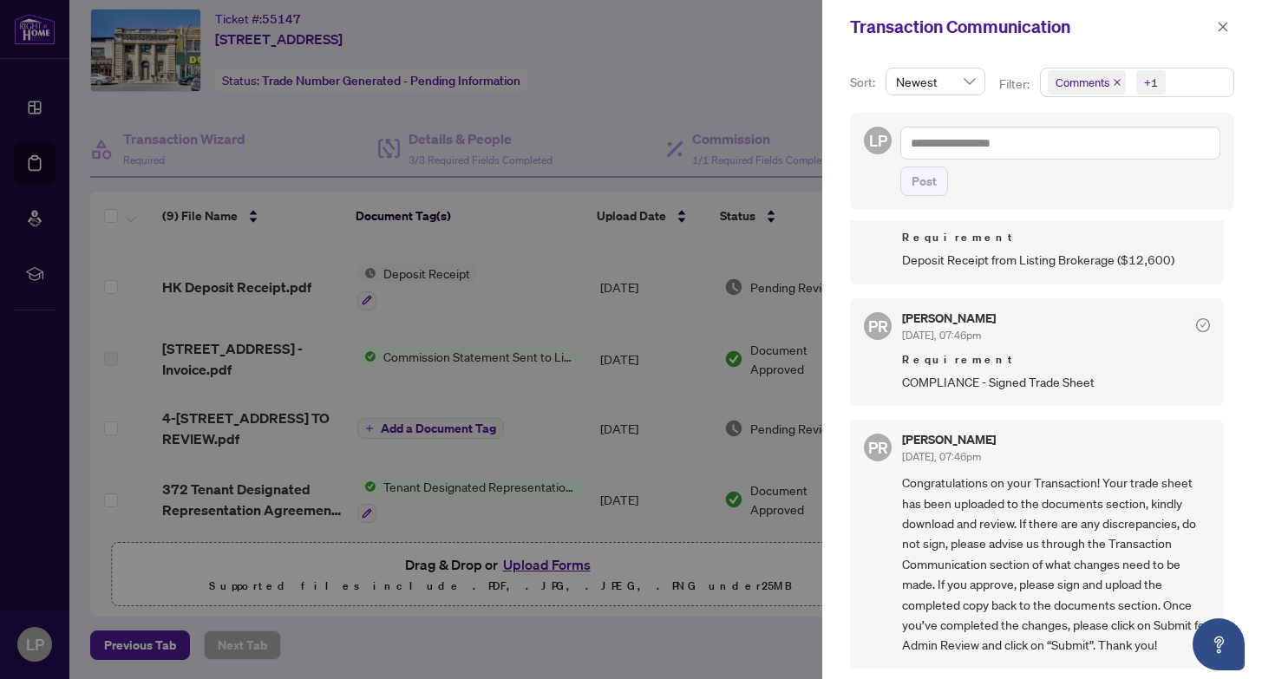
click at [761, 504] on div at bounding box center [631, 339] width 1262 height 679
click at [1234, 16] on div "Transaction Communication" at bounding box center [1042, 27] width 440 height 54
click at [1222, 27] on icon "close" at bounding box center [1224, 27] width 10 height 10
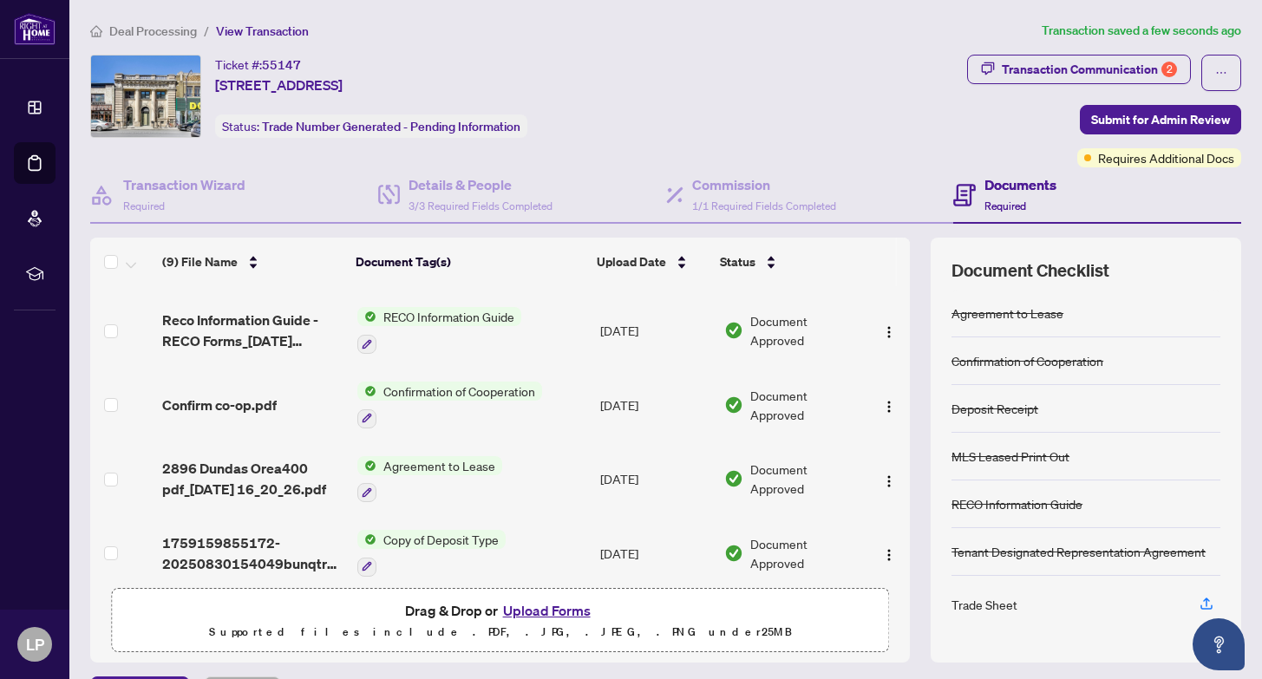
scroll to position [363, 0]
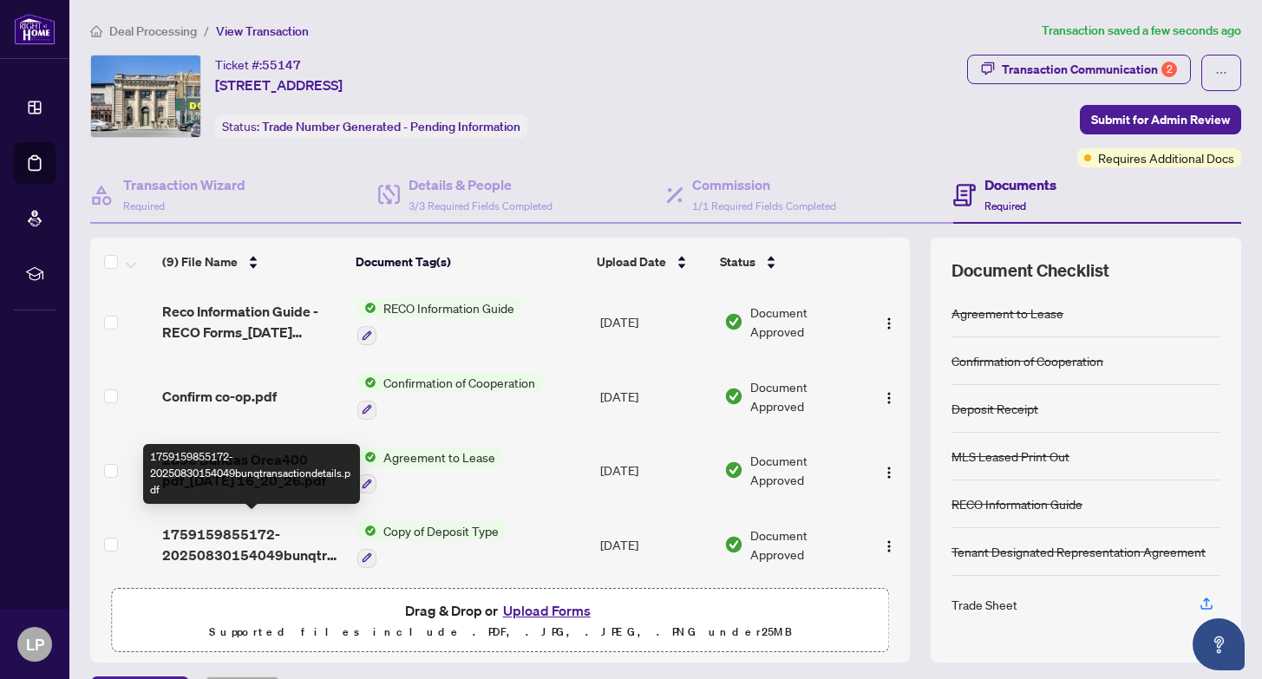
click at [240, 527] on span "1759159855172-20250830154049bunqtransactiondetails.pdf" at bounding box center [252, 545] width 180 height 42
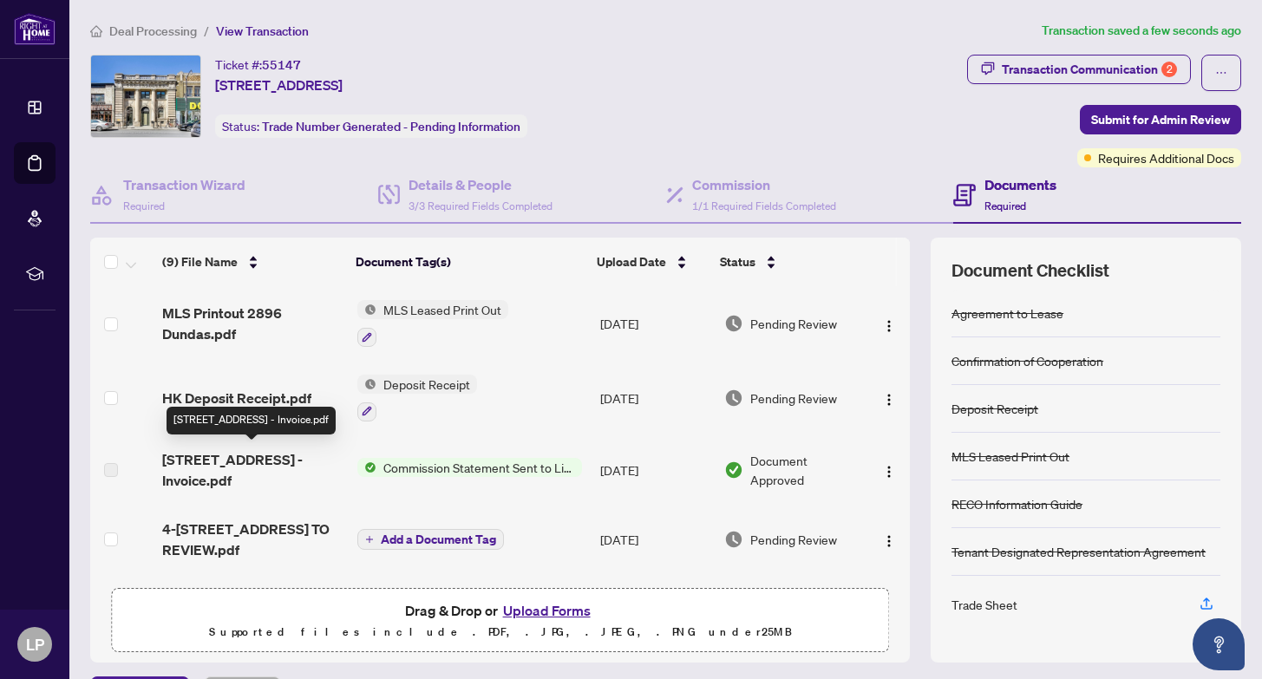
click at [205, 460] on span "[STREET_ADDRESS] - Invoice.pdf" at bounding box center [252, 470] width 180 height 42
click at [435, 462] on span "Commission Statement Sent to Listing Brokerage" at bounding box center [479, 467] width 206 height 19
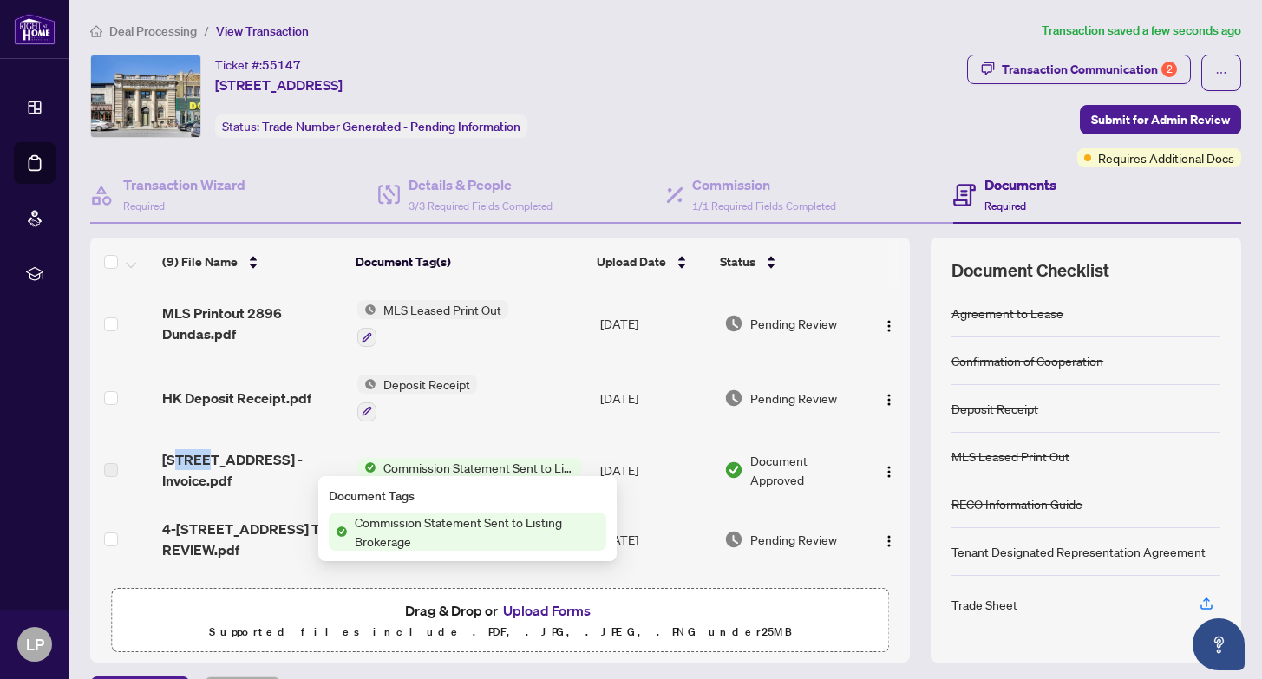
click at [451, 466] on span "Commission Statement Sent to Listing Brokerage" at bounding box center [479, 467] width 206 height 19
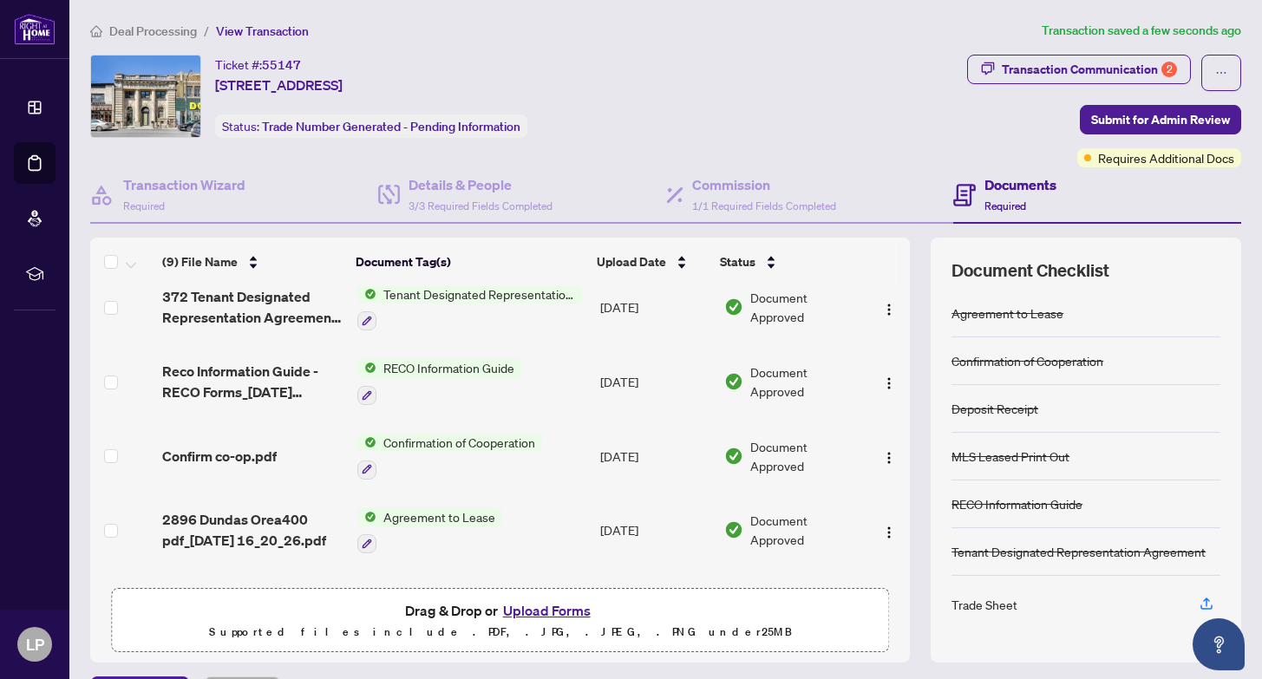
scroll to position [307, 0]
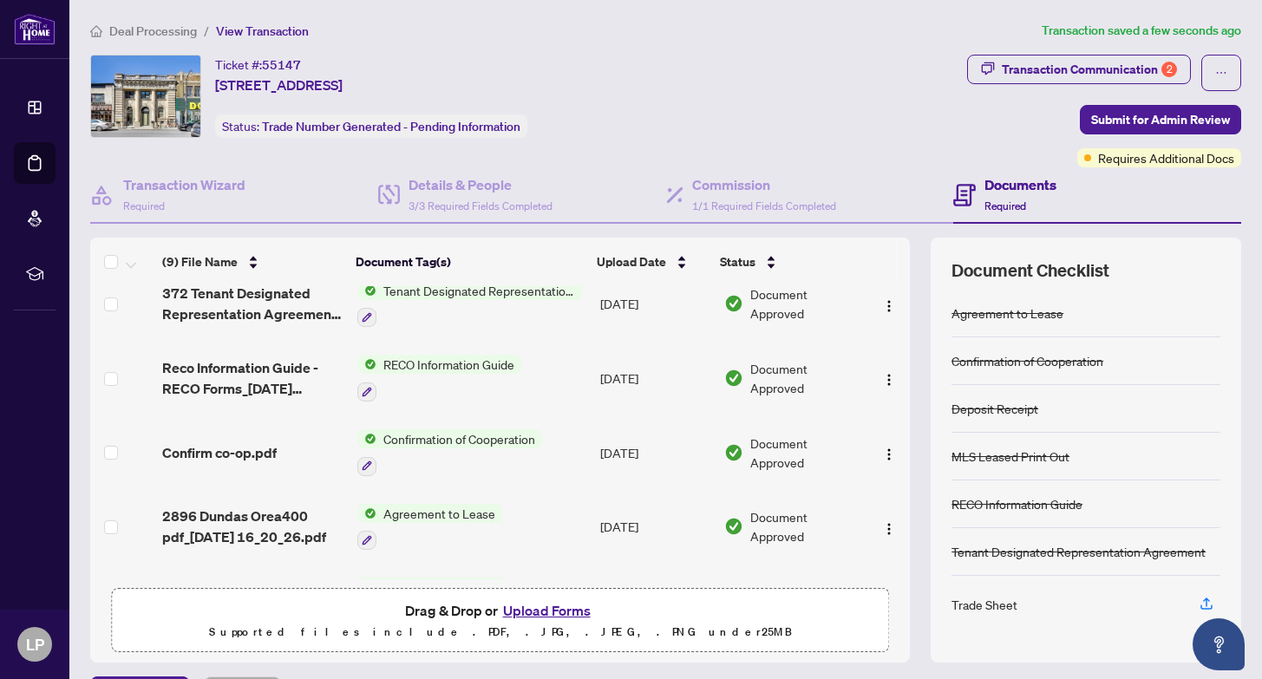
click at [1014, 190] on h4 "Documents" at bounding box center [1021, 184] width 72 height 21
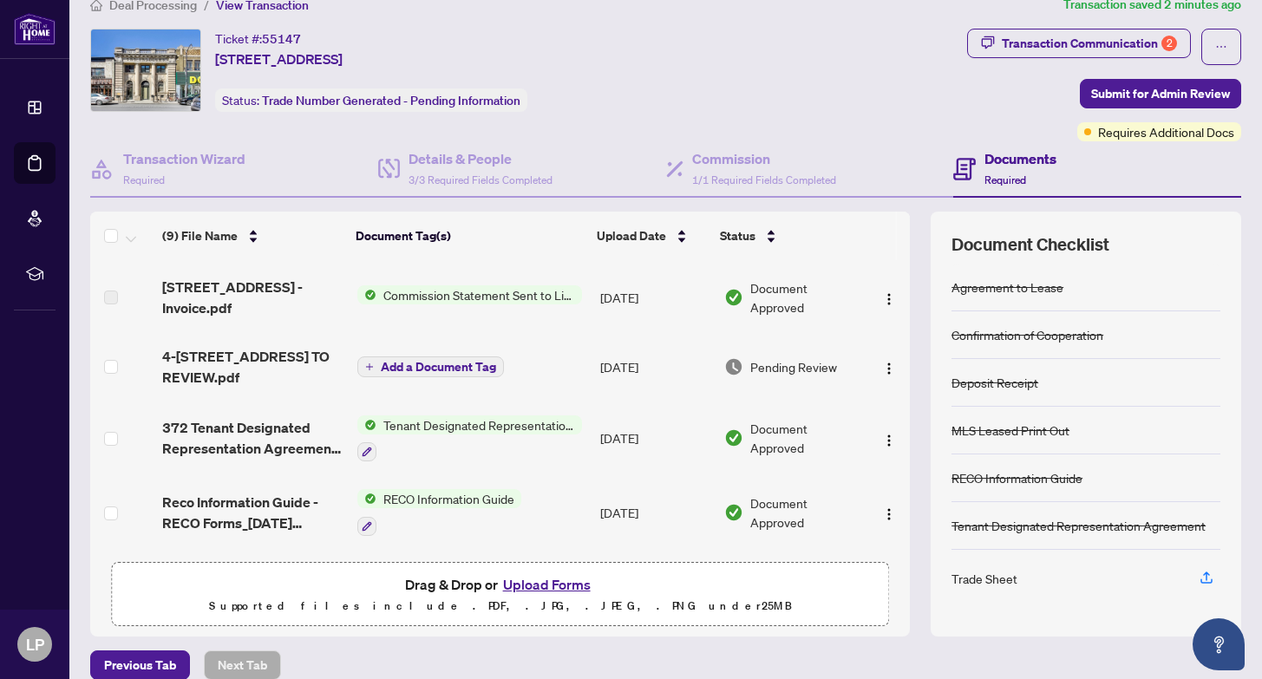
scroll to position [141, 0]
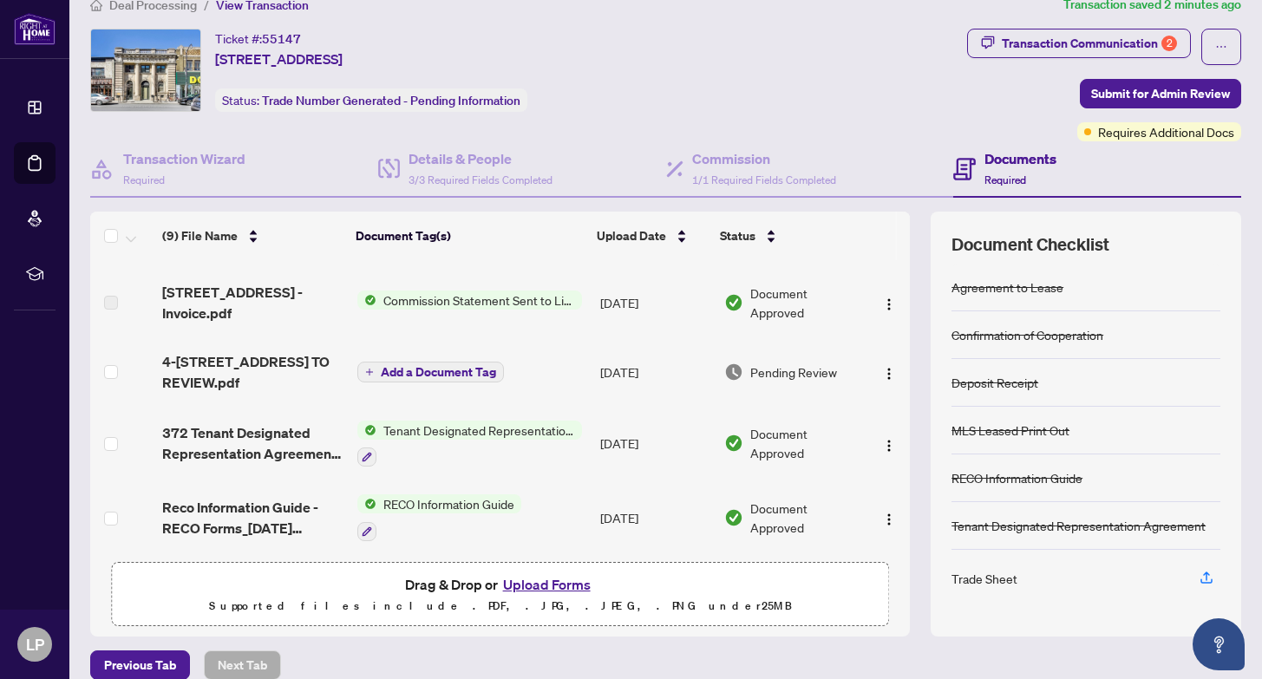
click at [230, 361] on span "4-[STREET_ADDRESS] TO REVIEW.pdf" at bounding box center [252, 372] width 180 height 42
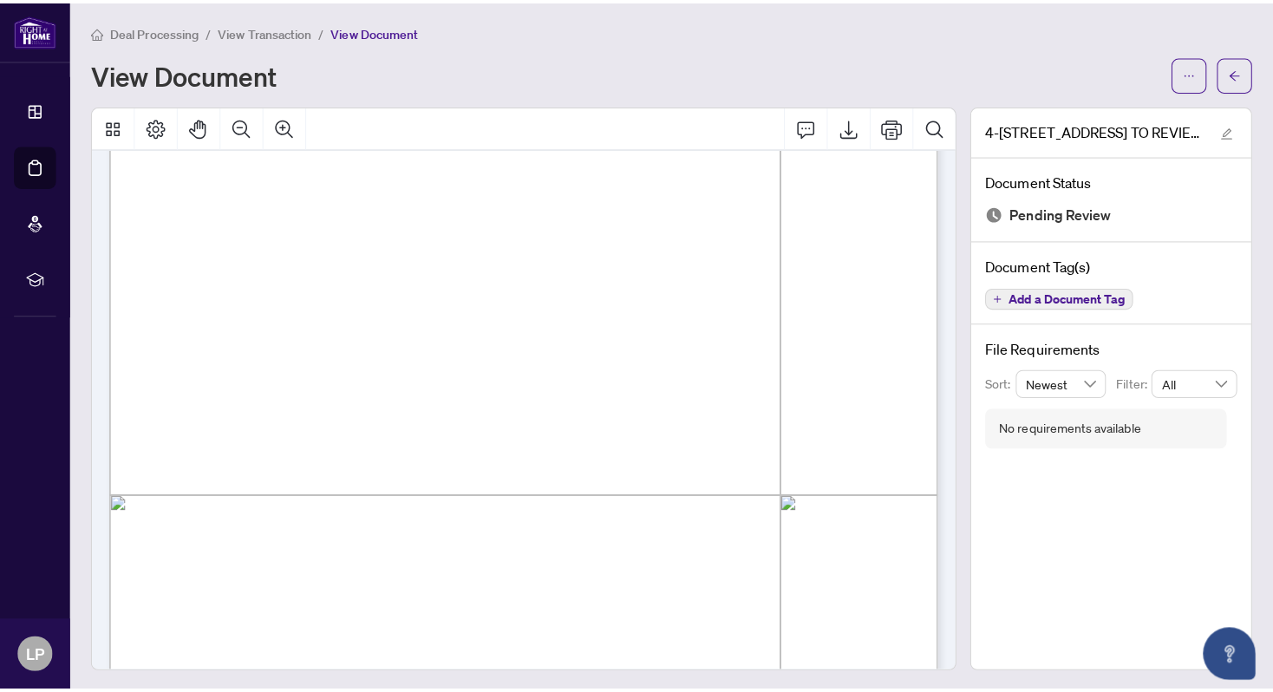
scroll to position [340, 0]
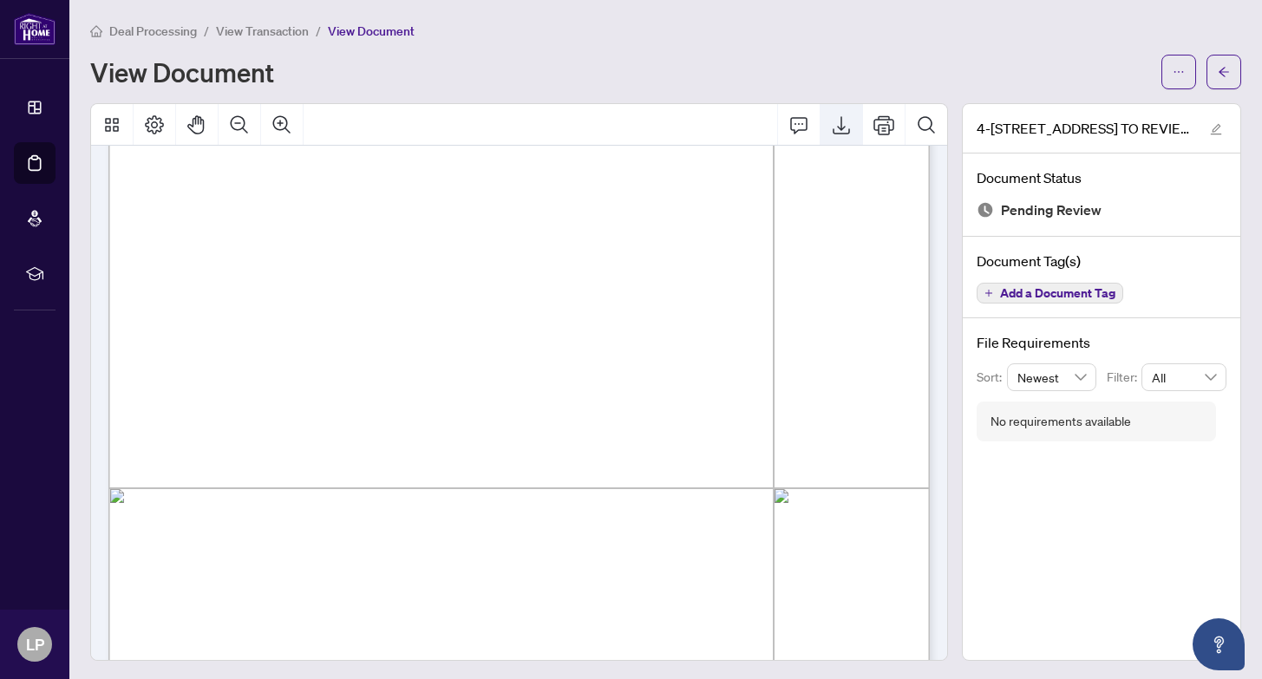
click at [845, 116] on icon "Export" at bounding box center [841, 125] width 21 height 21
click at [278, 33] on span "View Transaction" at bounding box center [262, 31] width 93 height 16
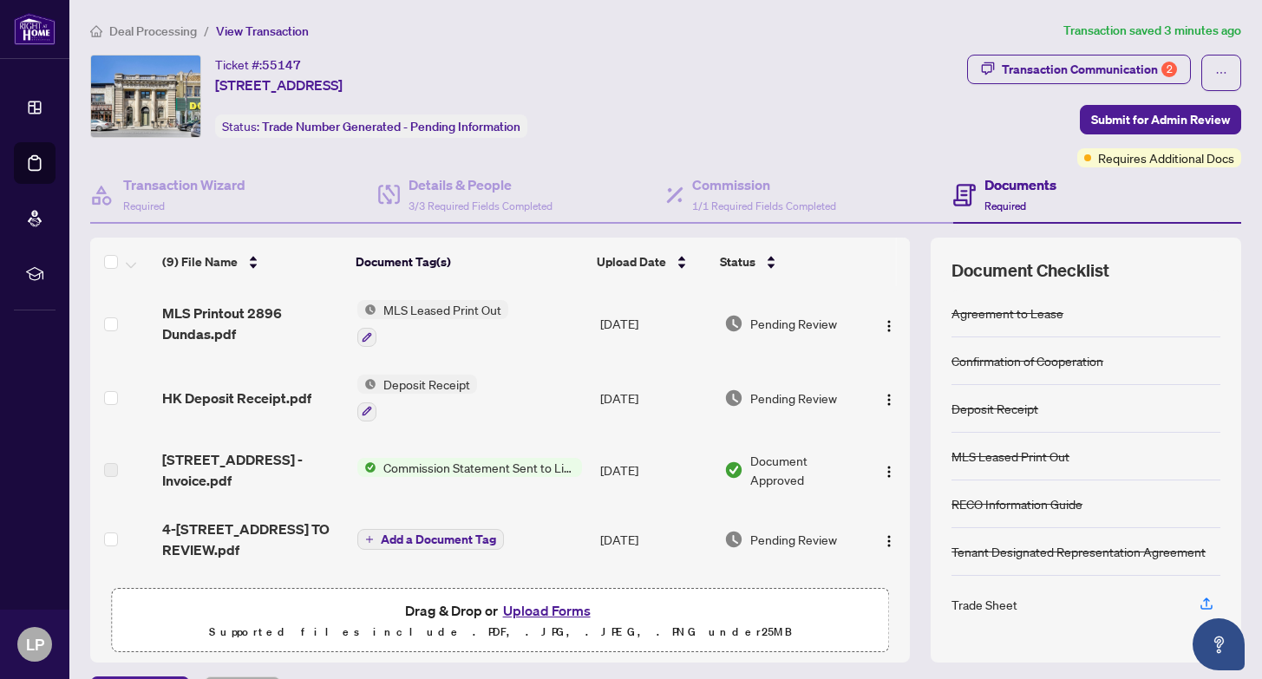
click at [995, 608] on div "Trade Sheet" at bounding box center [985, 604] width 66 height 19
click at [1203, 606] on icon "button" at bounding box center [1207, 607] width 12 height 4
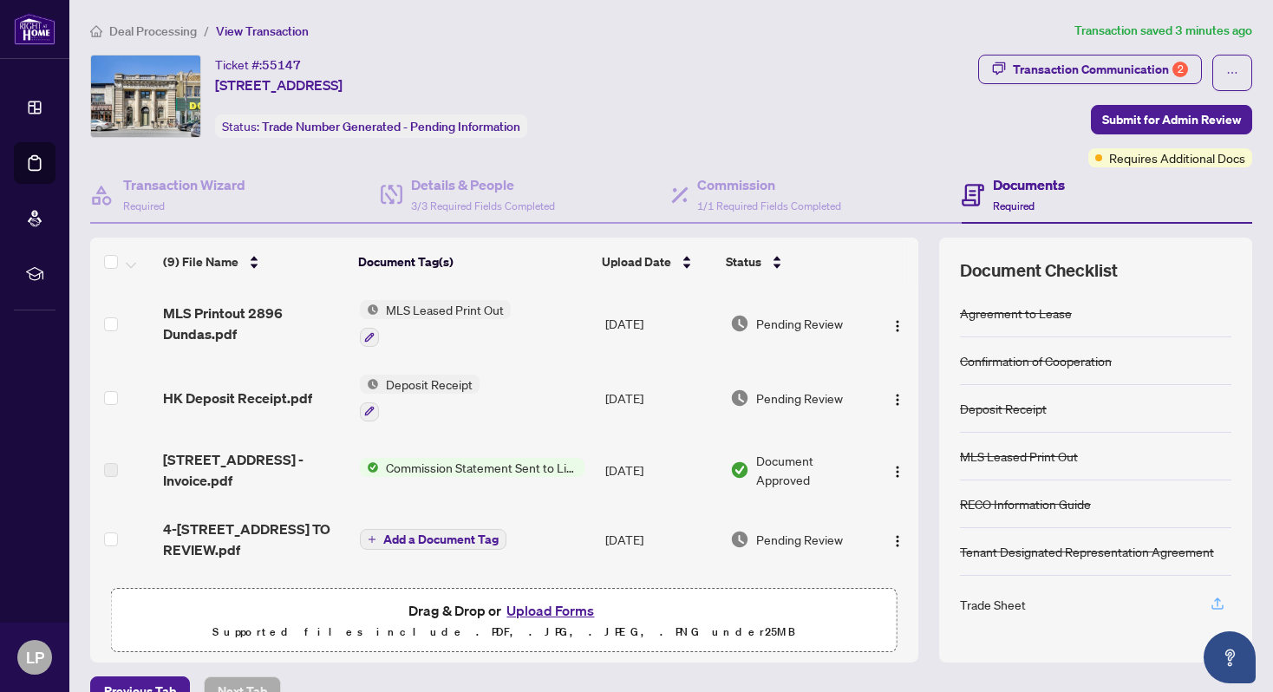
click at [1212, 606] on icon "button" at bounding box center [1218, 607] width 12 height 4
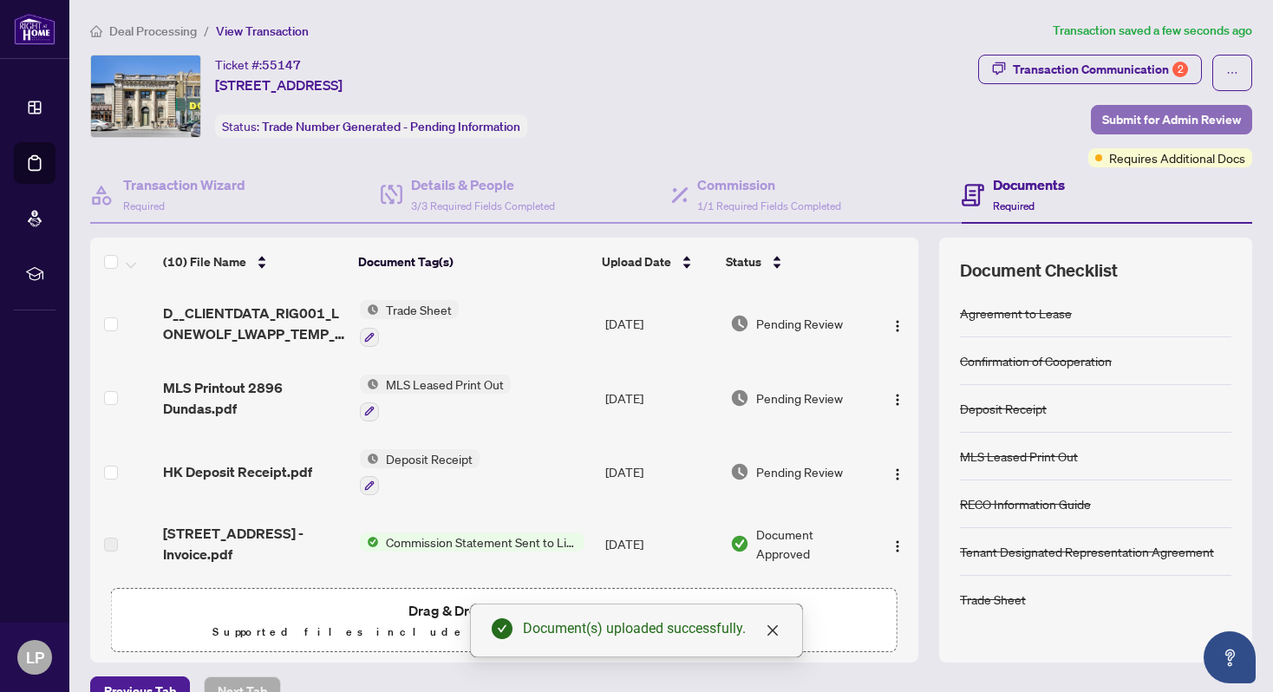
click at [1182, 120] on span "Submit for Admin Review" at bounding box center [1172, 120] width 139 height 28
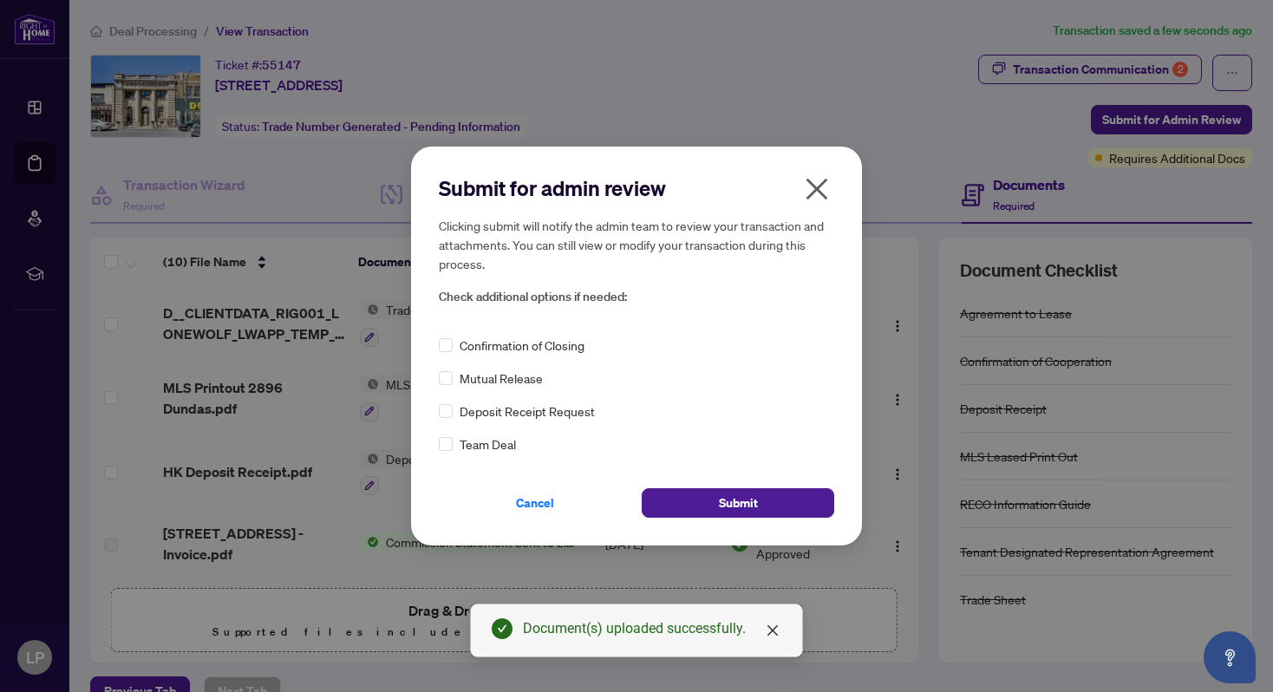
click at [686, 488] on div "Cancel Submit" at bounding box center [637, 493] width 396 height 50
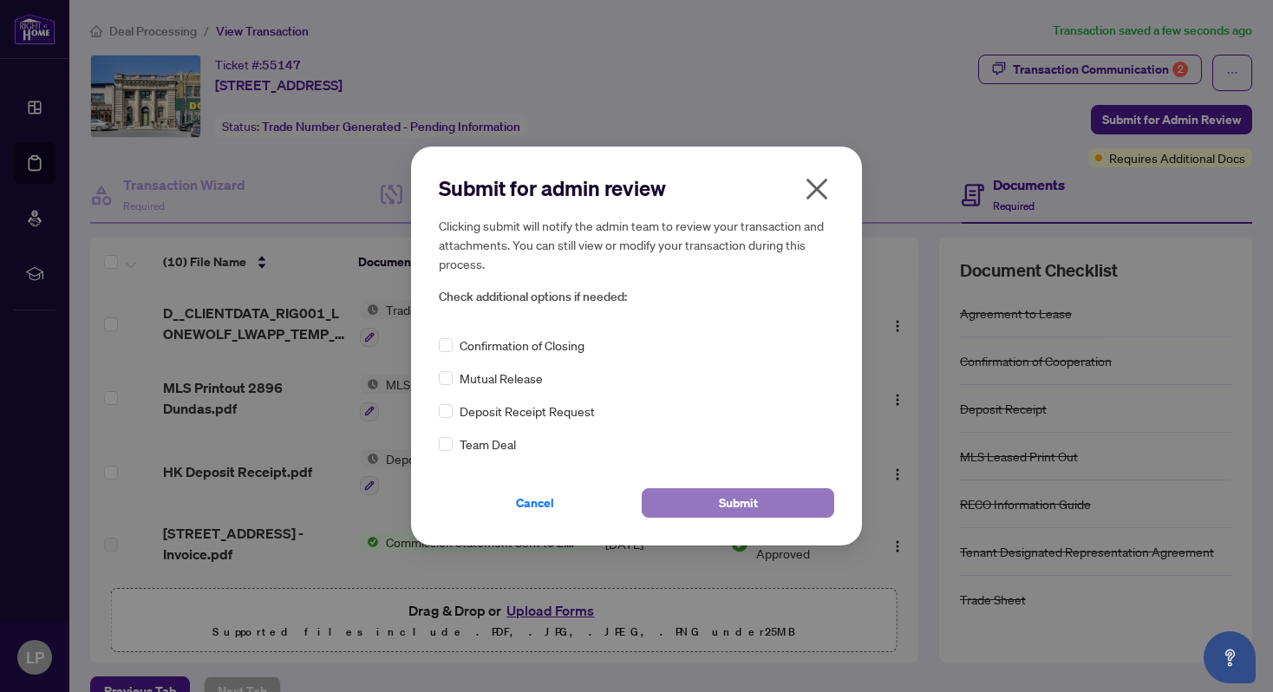
click at [756, 501] on span "Submit" at bounding box center [738, 503] width 39 height 28
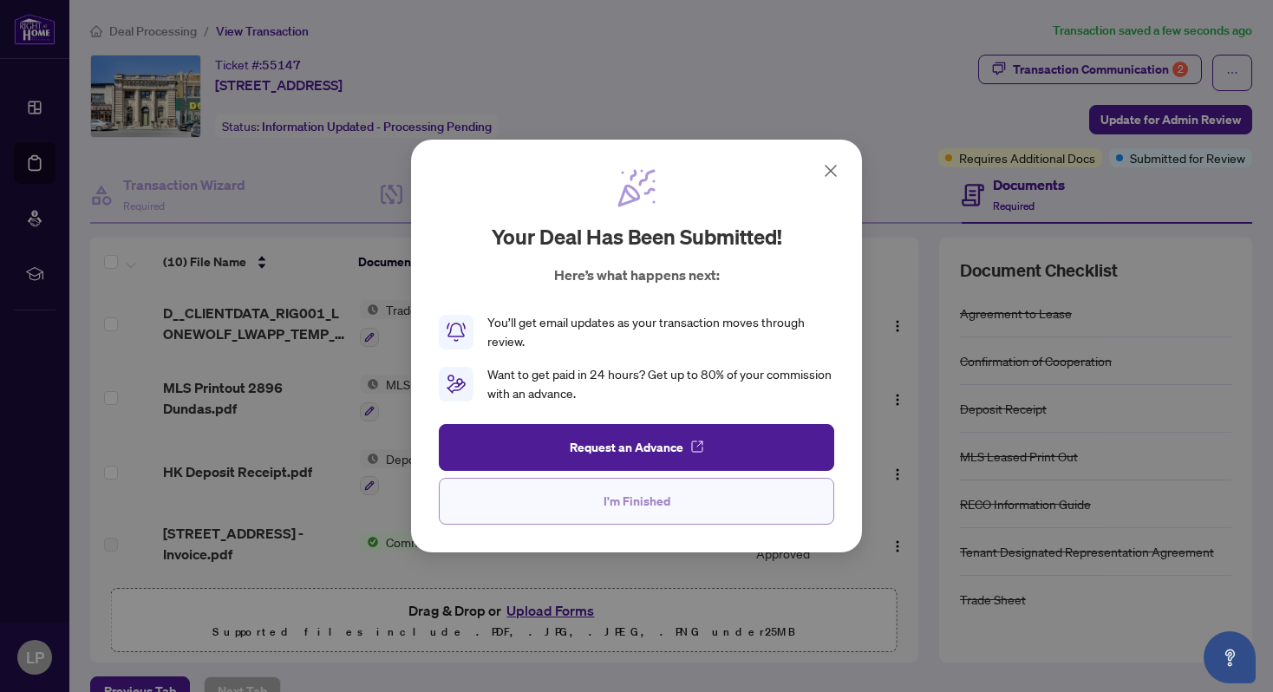
click at [717, 500] on button "I'm Finished" at bounding box center [637, 501] width 396 height 47
